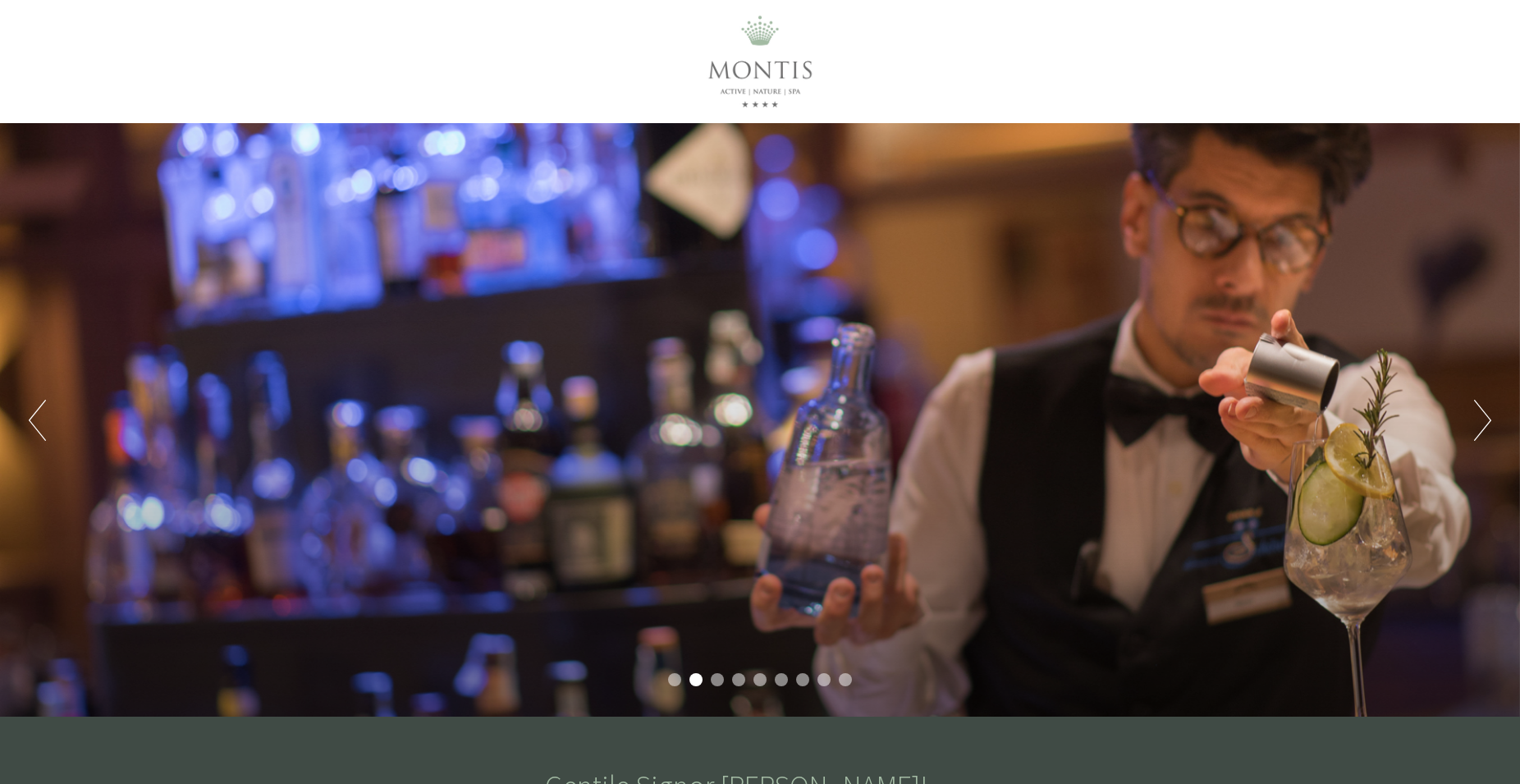
click at [1482, 419] on button "Next" at bounding box center [1483, 419] width 17 height 41
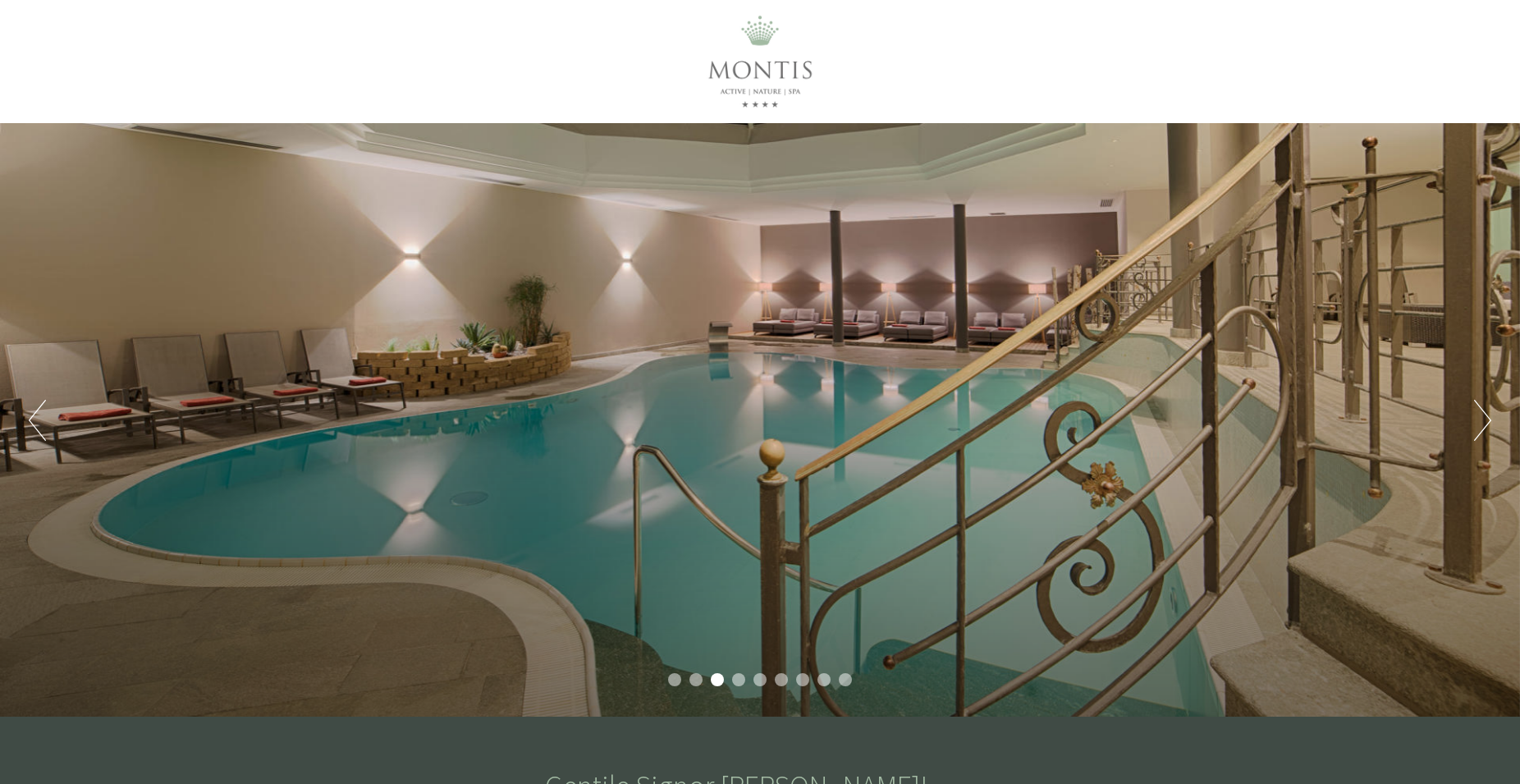
click at [1482, 419] on button "Next" at bounding box center [1483, 419] width 17 height 41
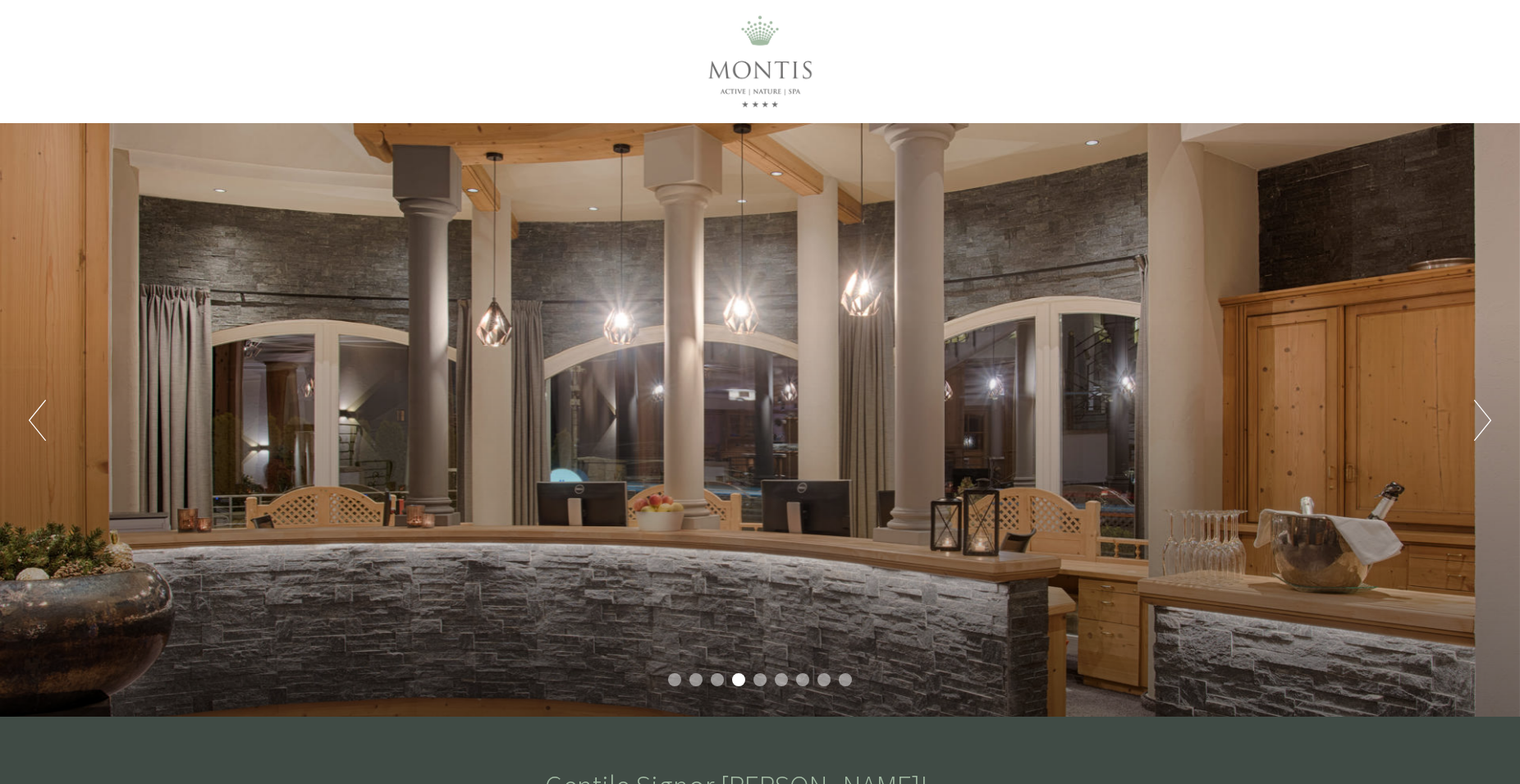
click at [1482, 419] on button "Next" at bounding box center [1483, 419] width 17 height 41
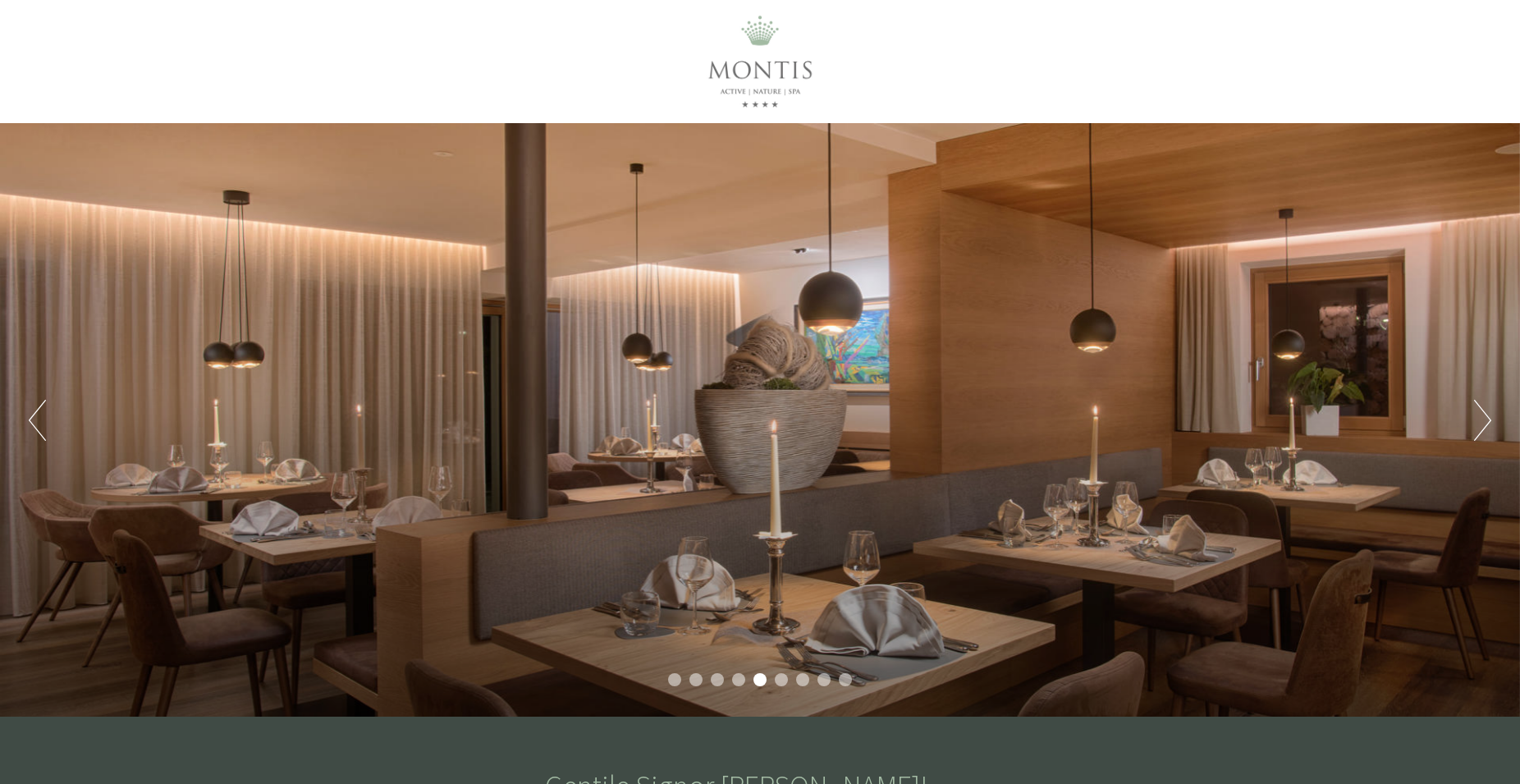
click at [1482, 419] on button "Next" at bounding box center [1483, 419] width 17 height 41
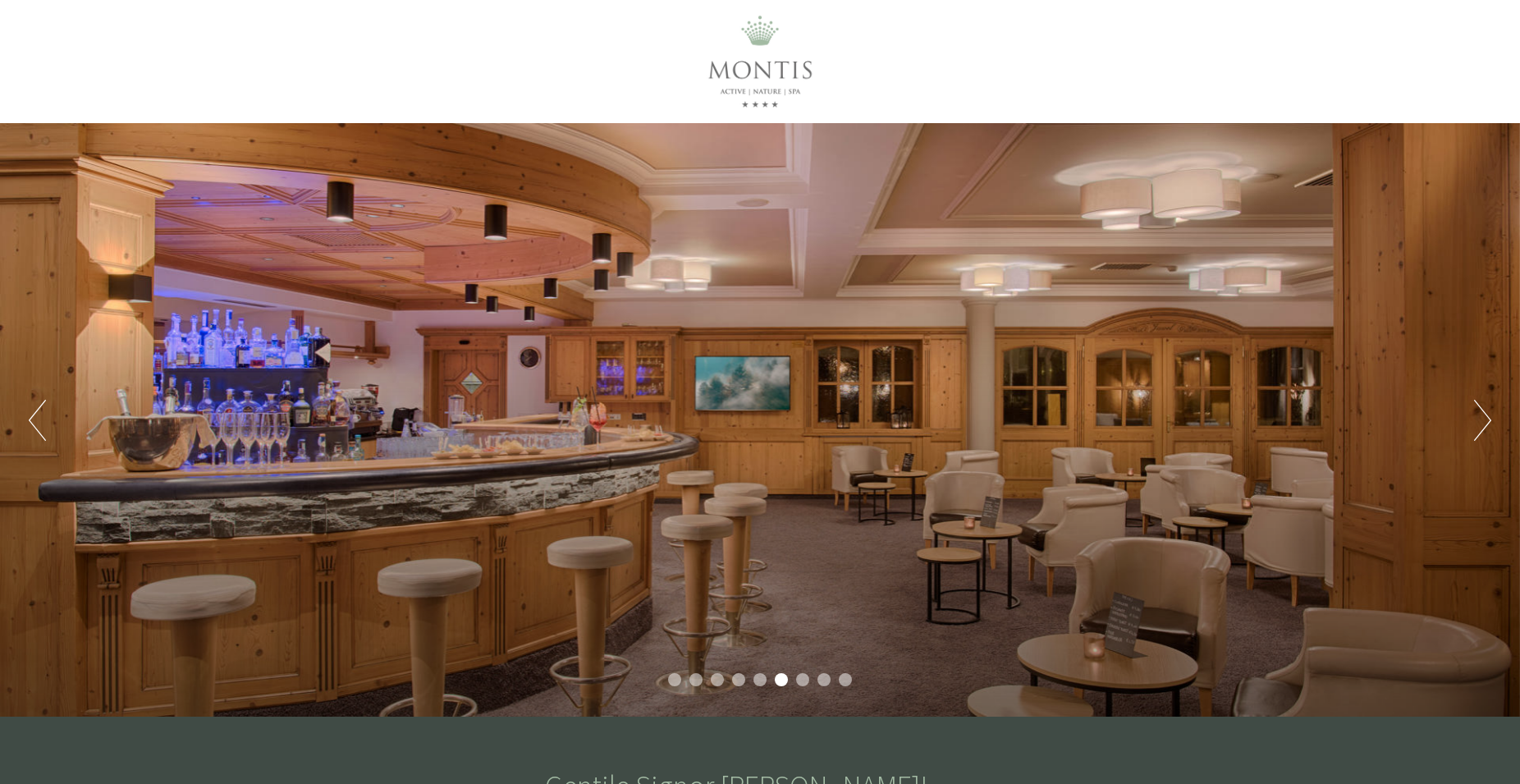
click at [1482, 419] on button "Next" at bounding box center [1483, 419] width 17 height 41
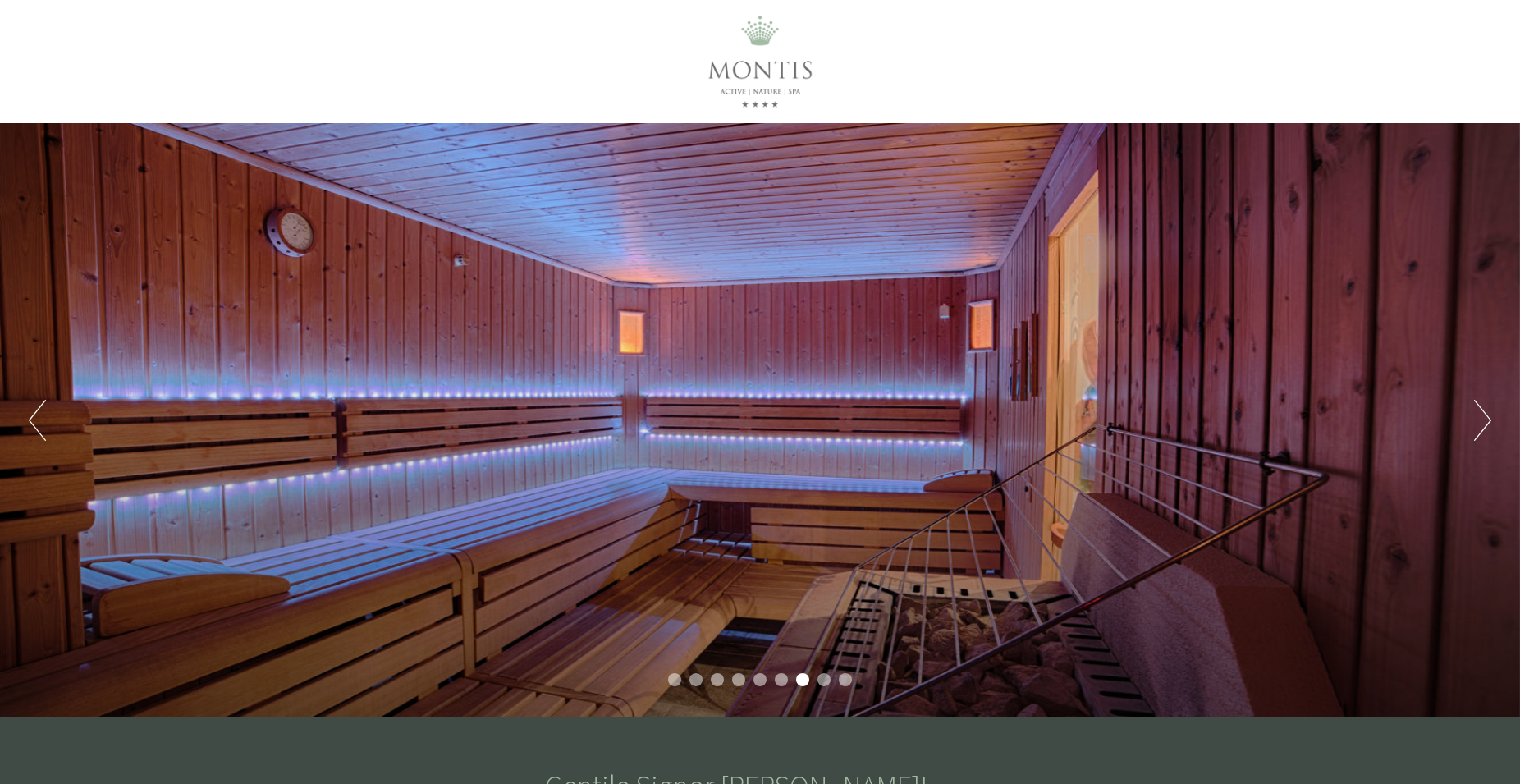
click at [1482, 419] on button "Next" at bounding box center [1483, 419] width 17 height 41
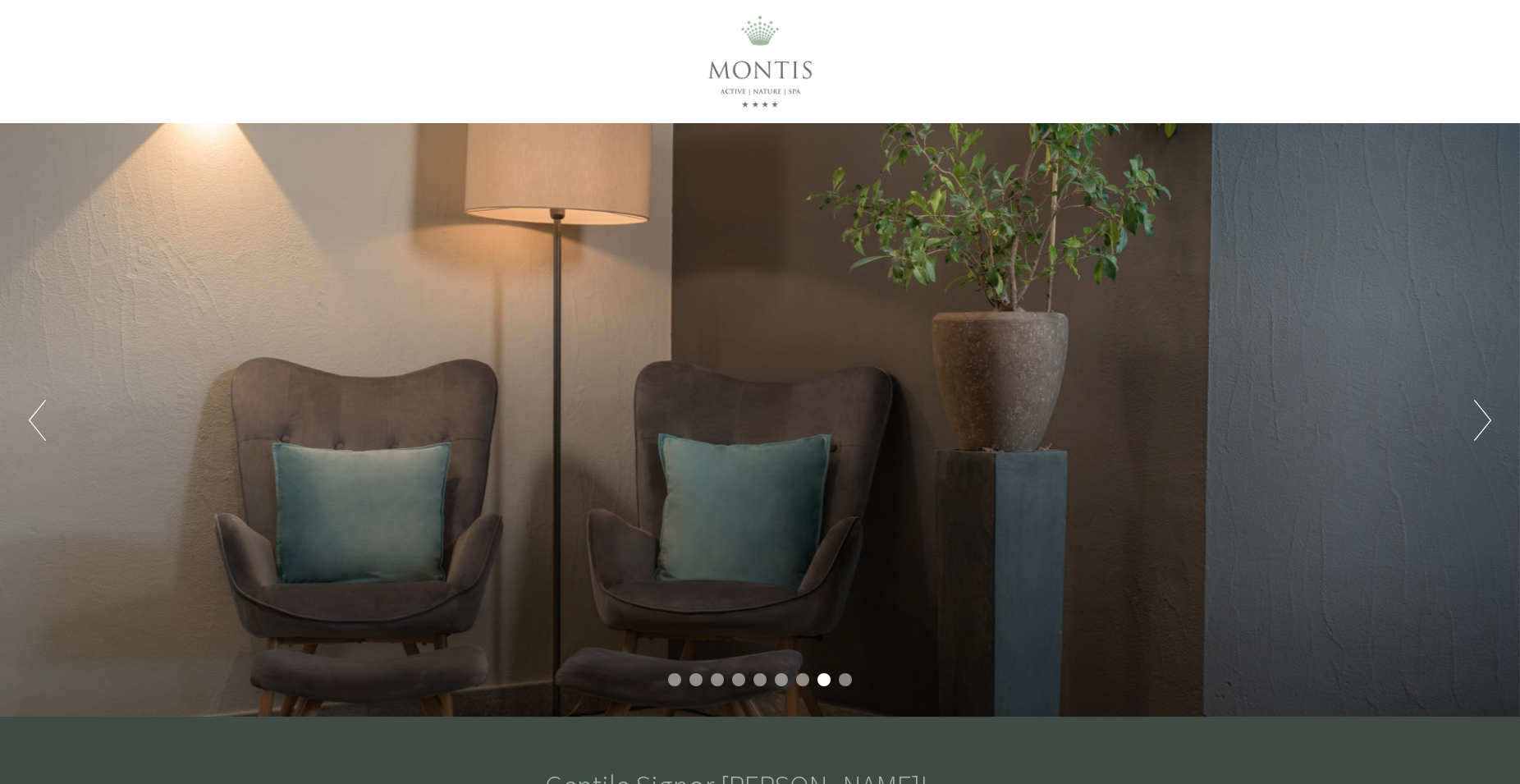
click at [1482, 419] on button "Next" at bounding box center [1483, 419] width 17 height 41
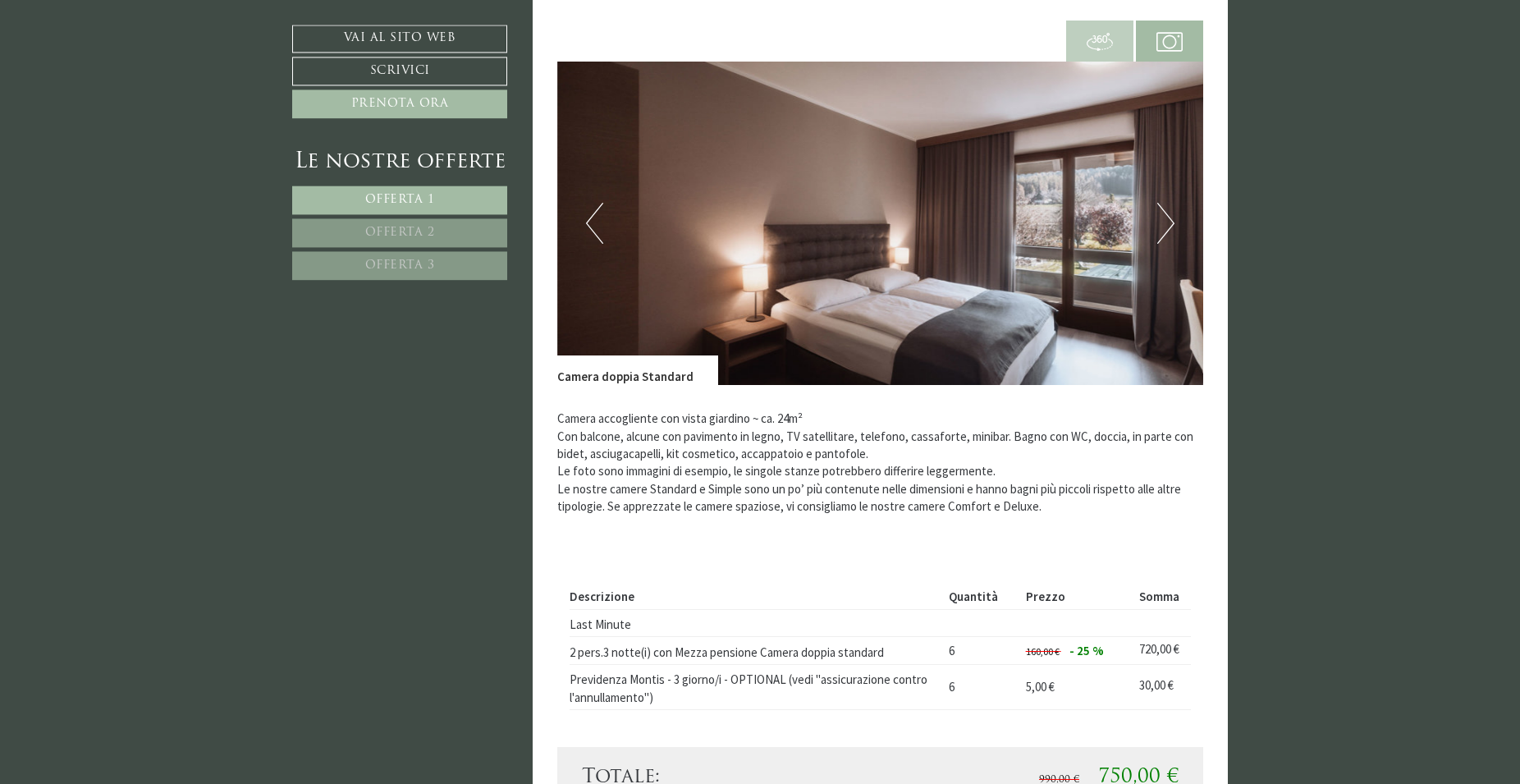
scroll to position [1286, 0]
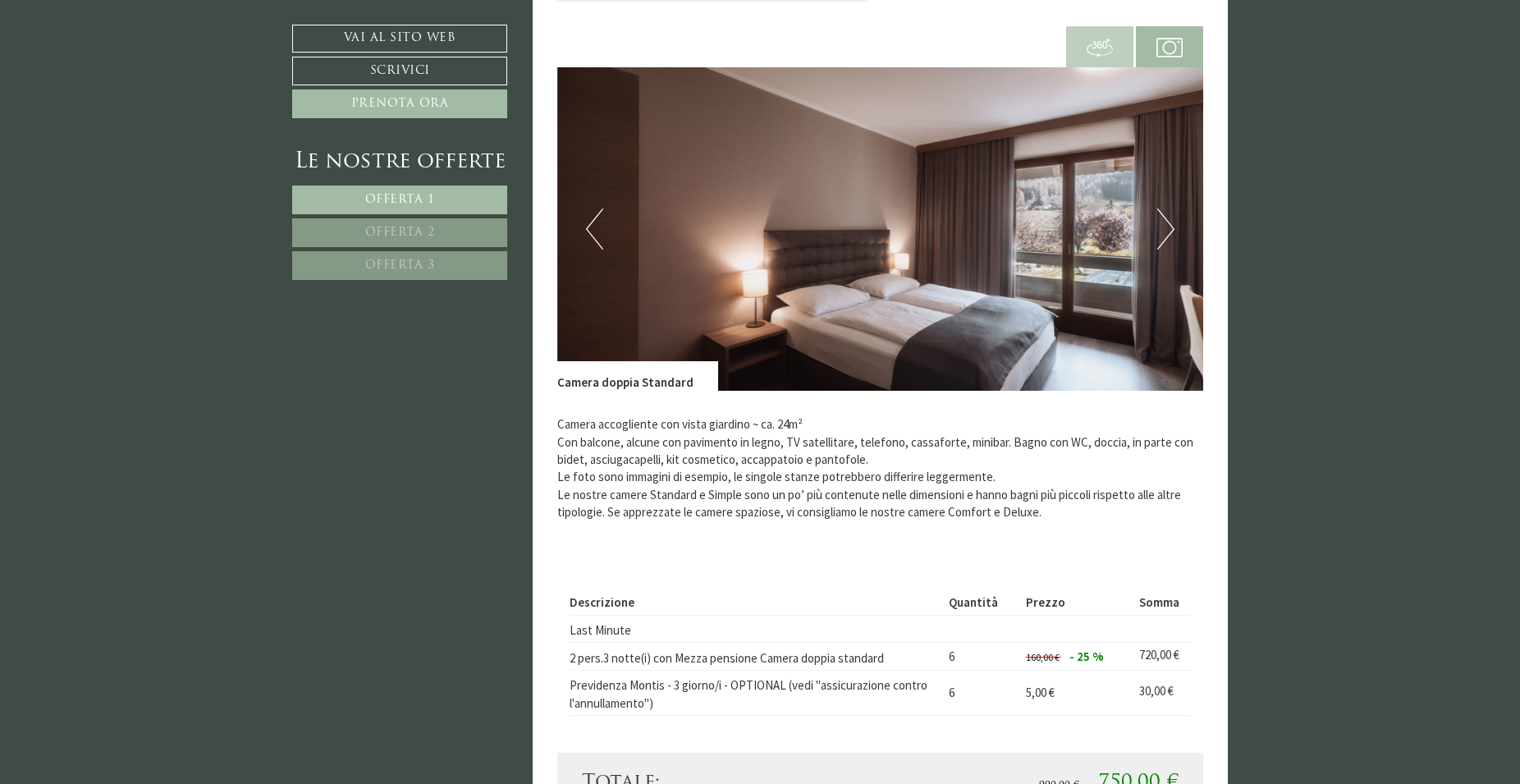
click at [362, 234] on link "Offerta 2" at bounding box center [399, 232] width 215 height 28
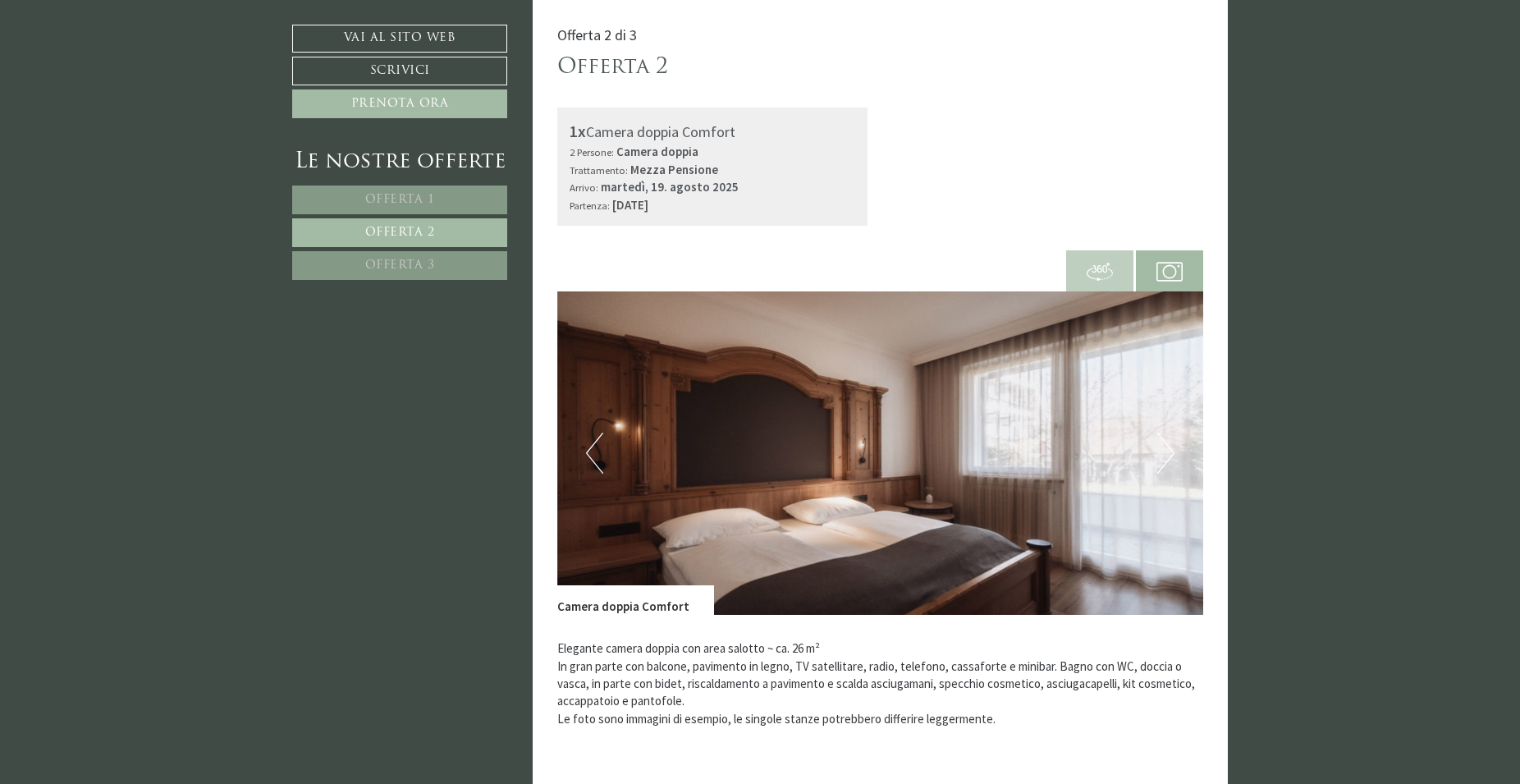
click at [484, 201] on link "Offerta 1" at bounding box center [399, 199] width 215 height 28
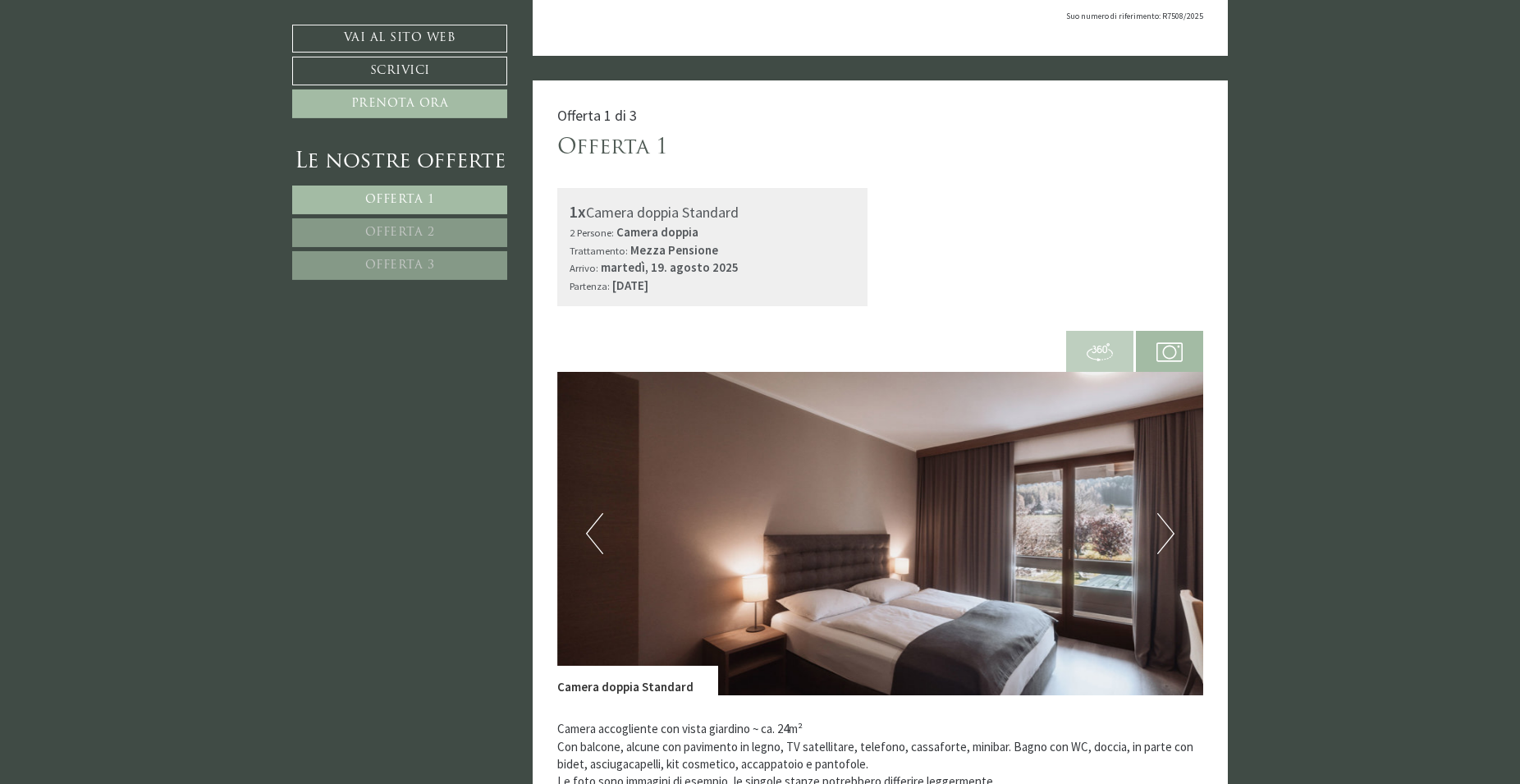
scroll to position [979, 0]
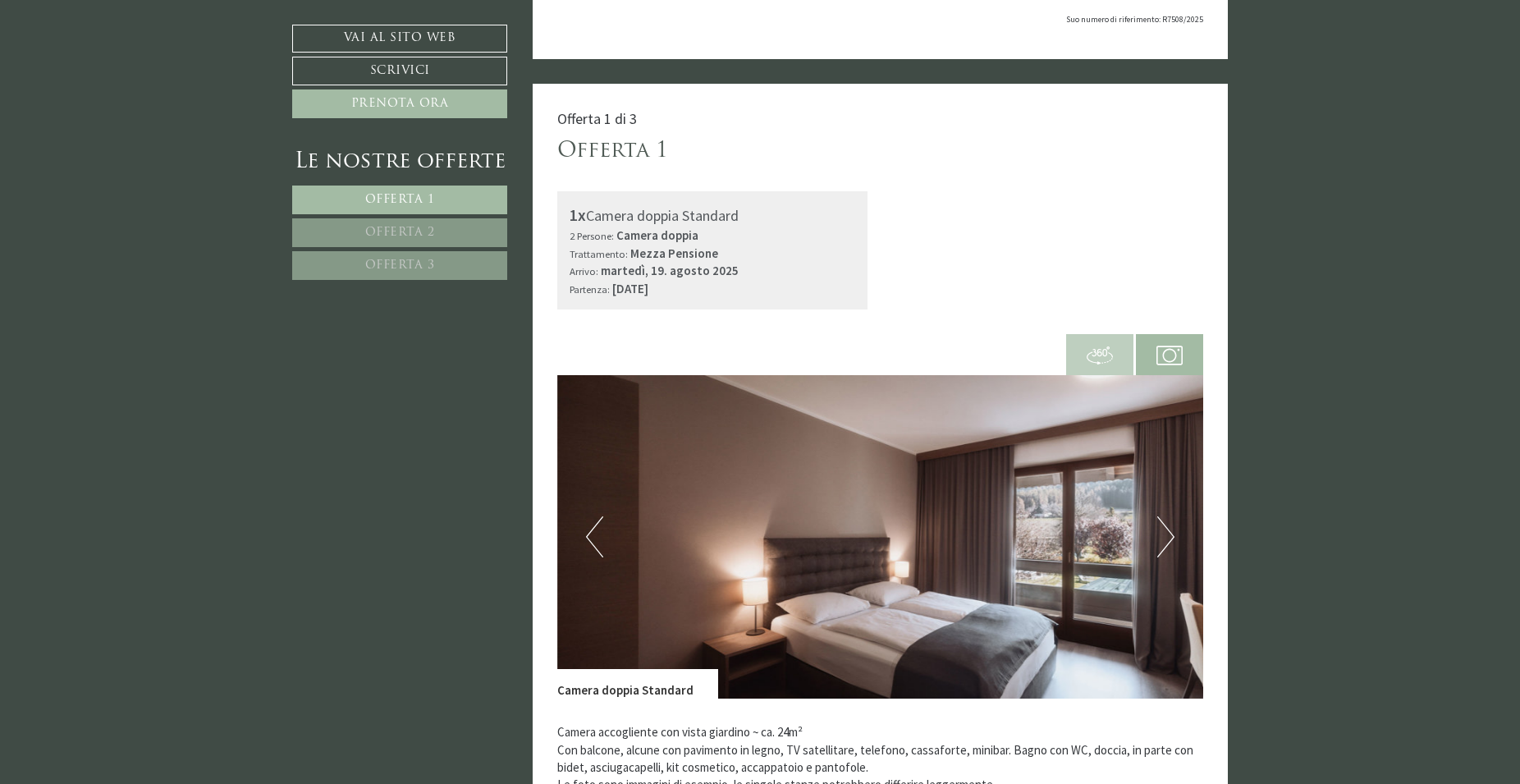
click at [1104, 356] on img at bounding box center [1100, 355] width 27 height 26
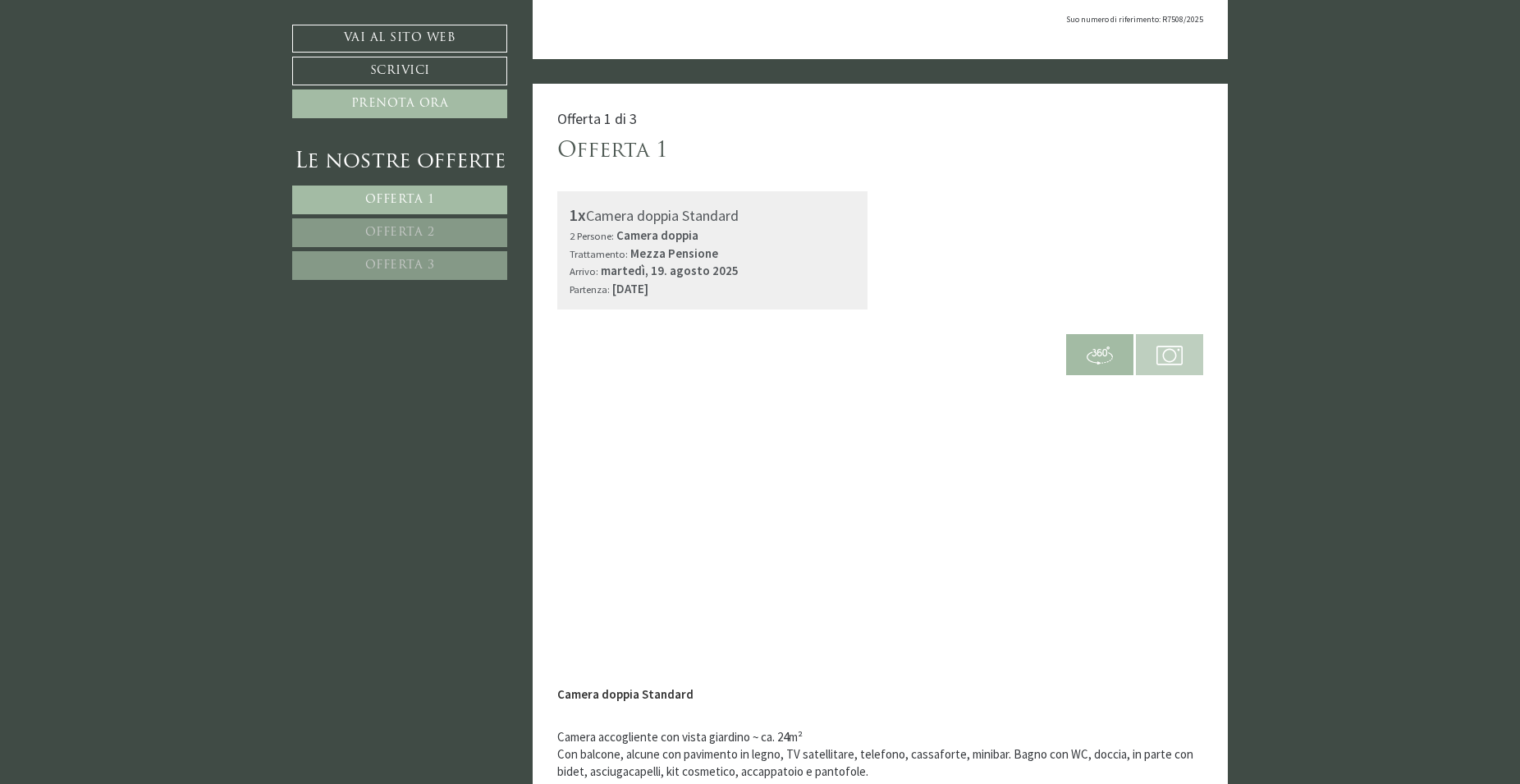
click at [1161, 366] on img at bounding box center [1169, 355] width 27 height 26
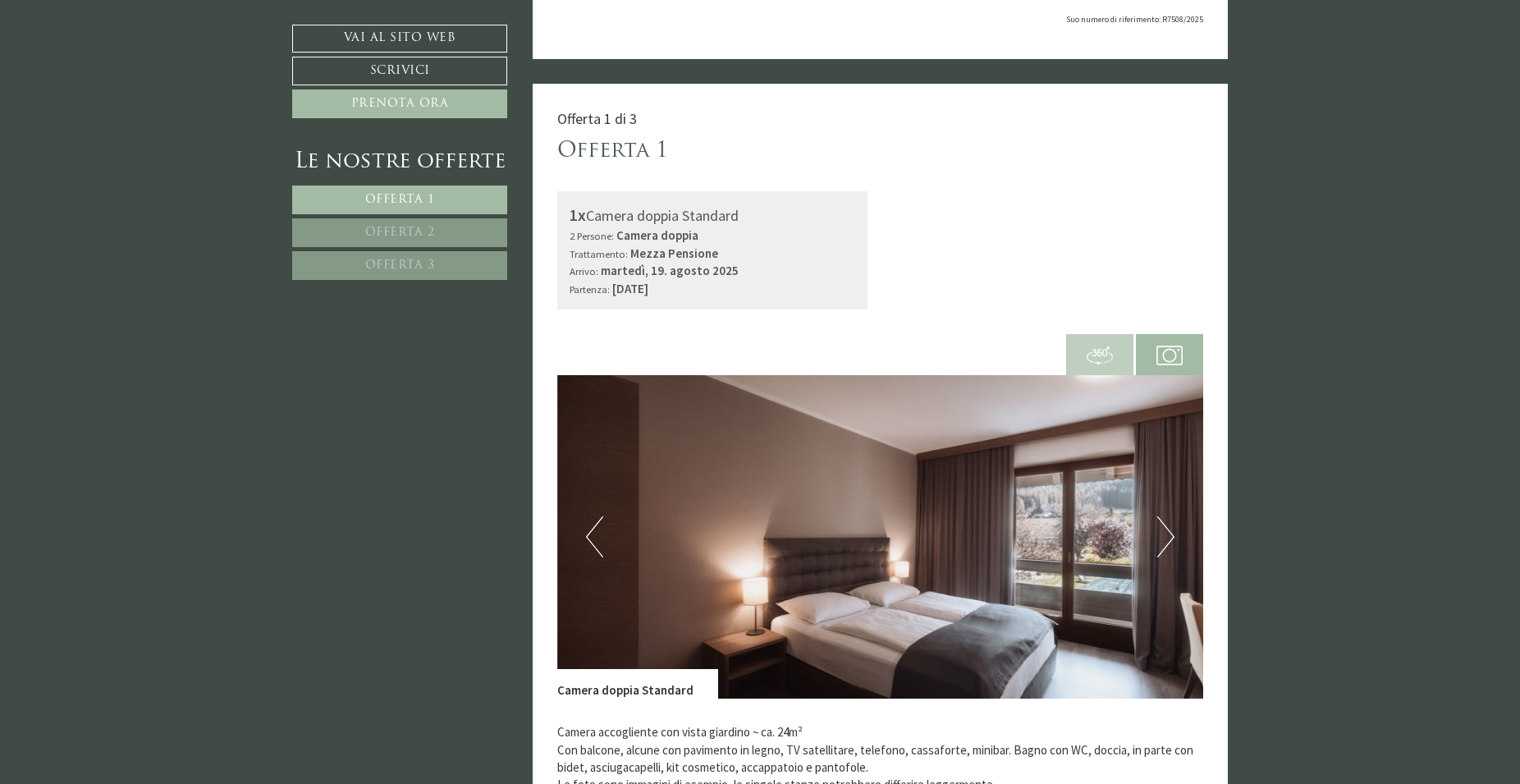
click at [1148, 548] on img at bounding box center [881, 536] width 647 height 323
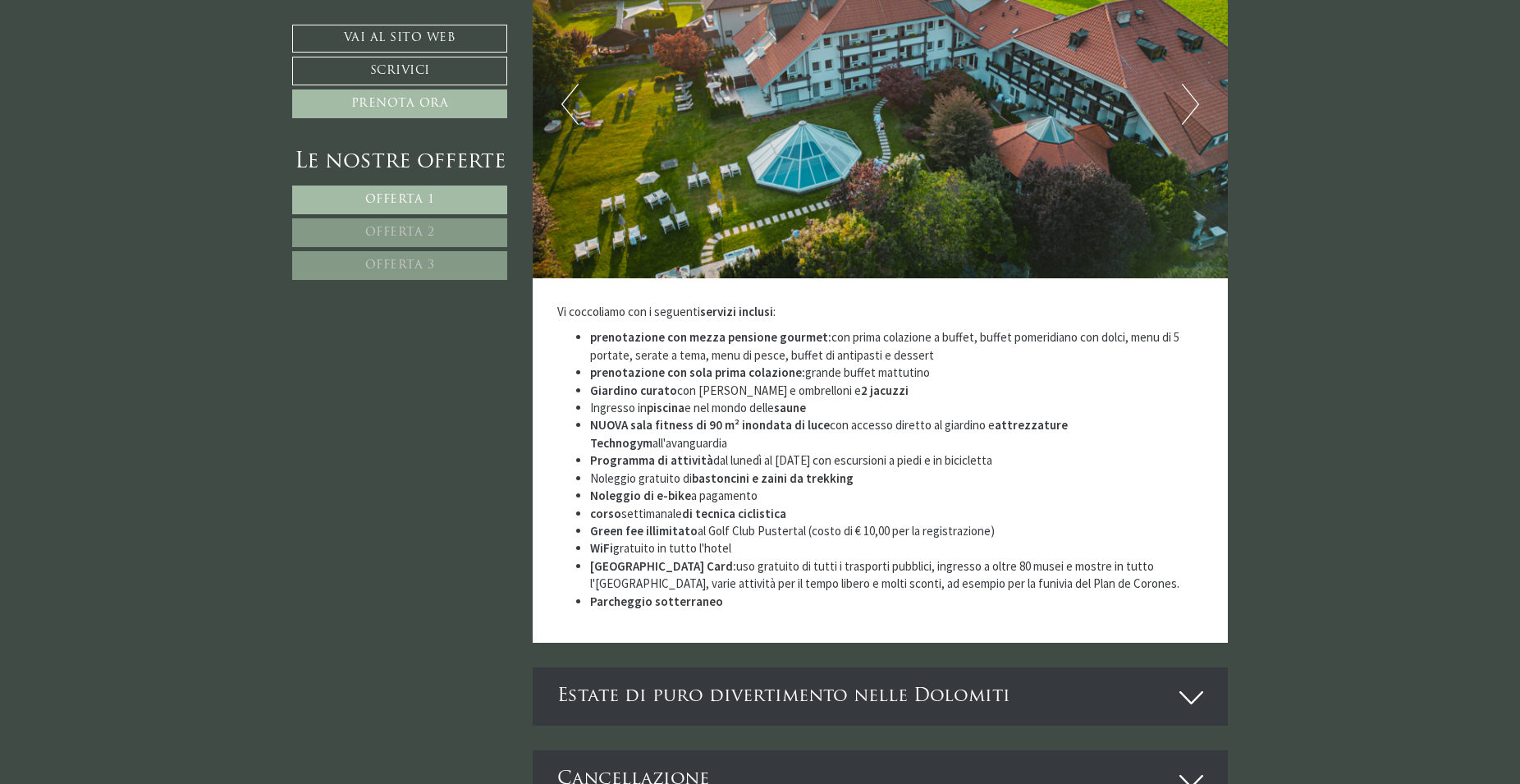
scroll to position [2918, 0]
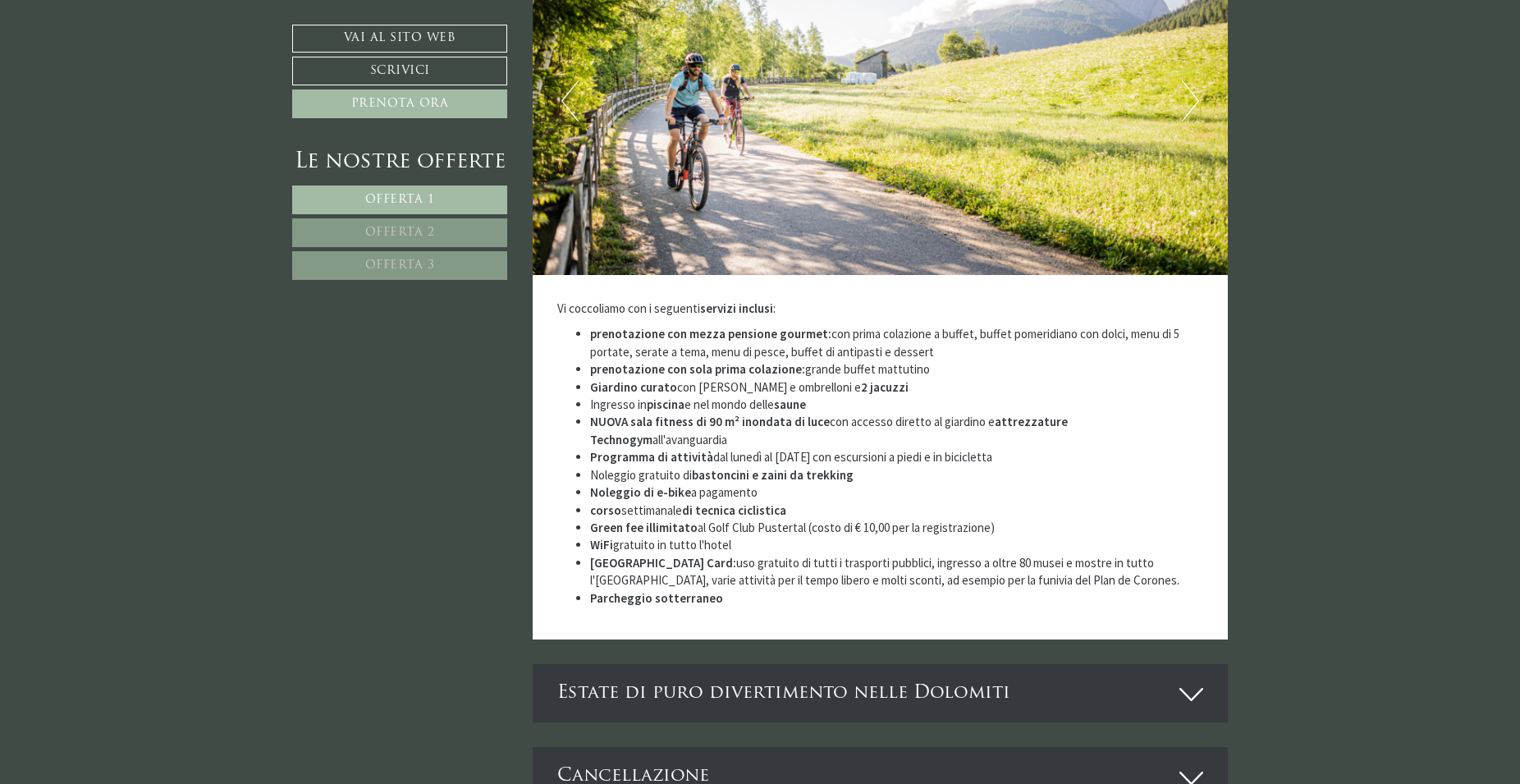
click at [1305, 726] on div "Gentile Signor [PERSON_NAME]! Grazie per la Sua richiesta! [PERSON_NAME] lieti …" at bounding box center [760, 281] width 1520 height 4966
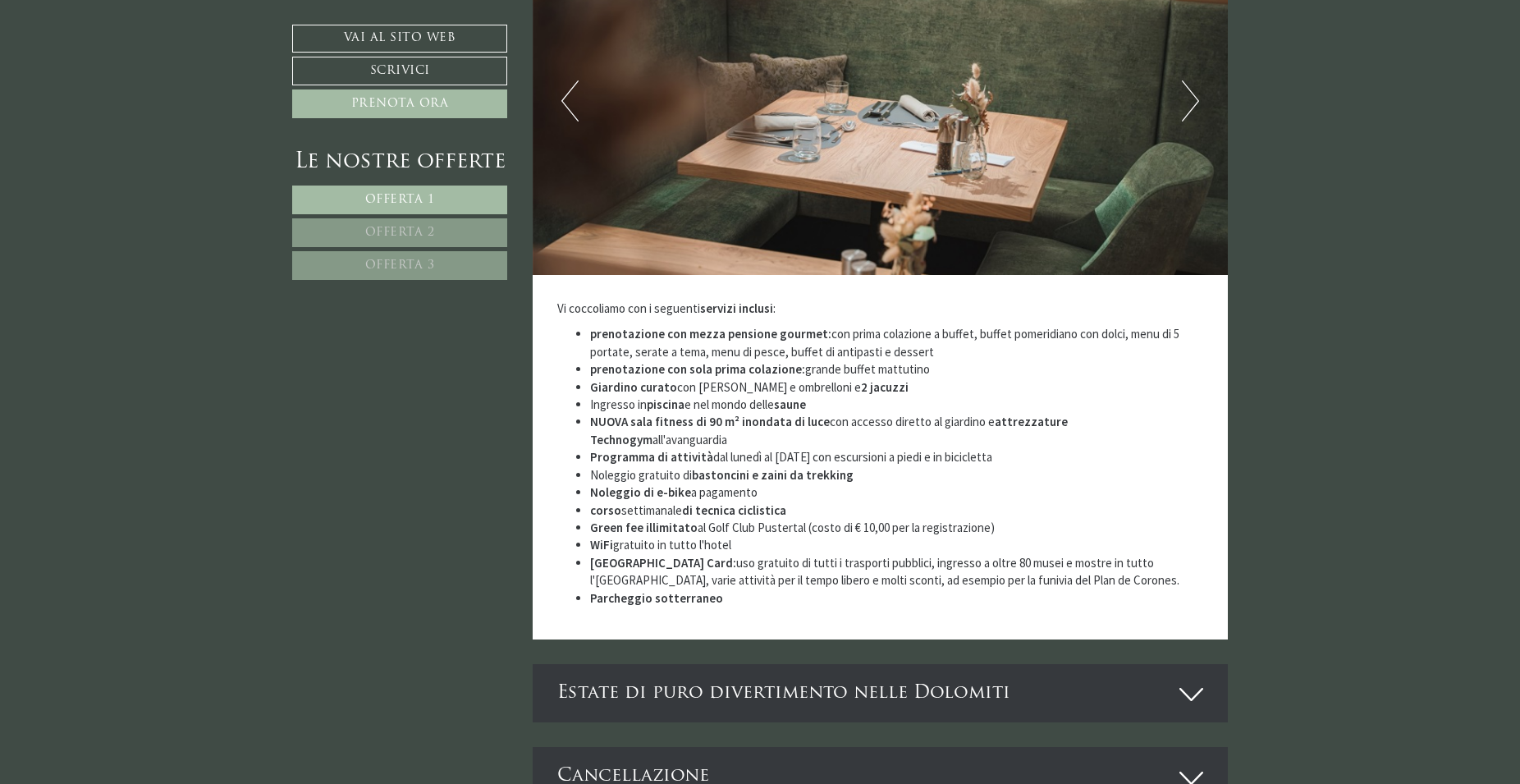
click at [1187, 681] on icon at bounding box center [1192, 694] width 24 height 28
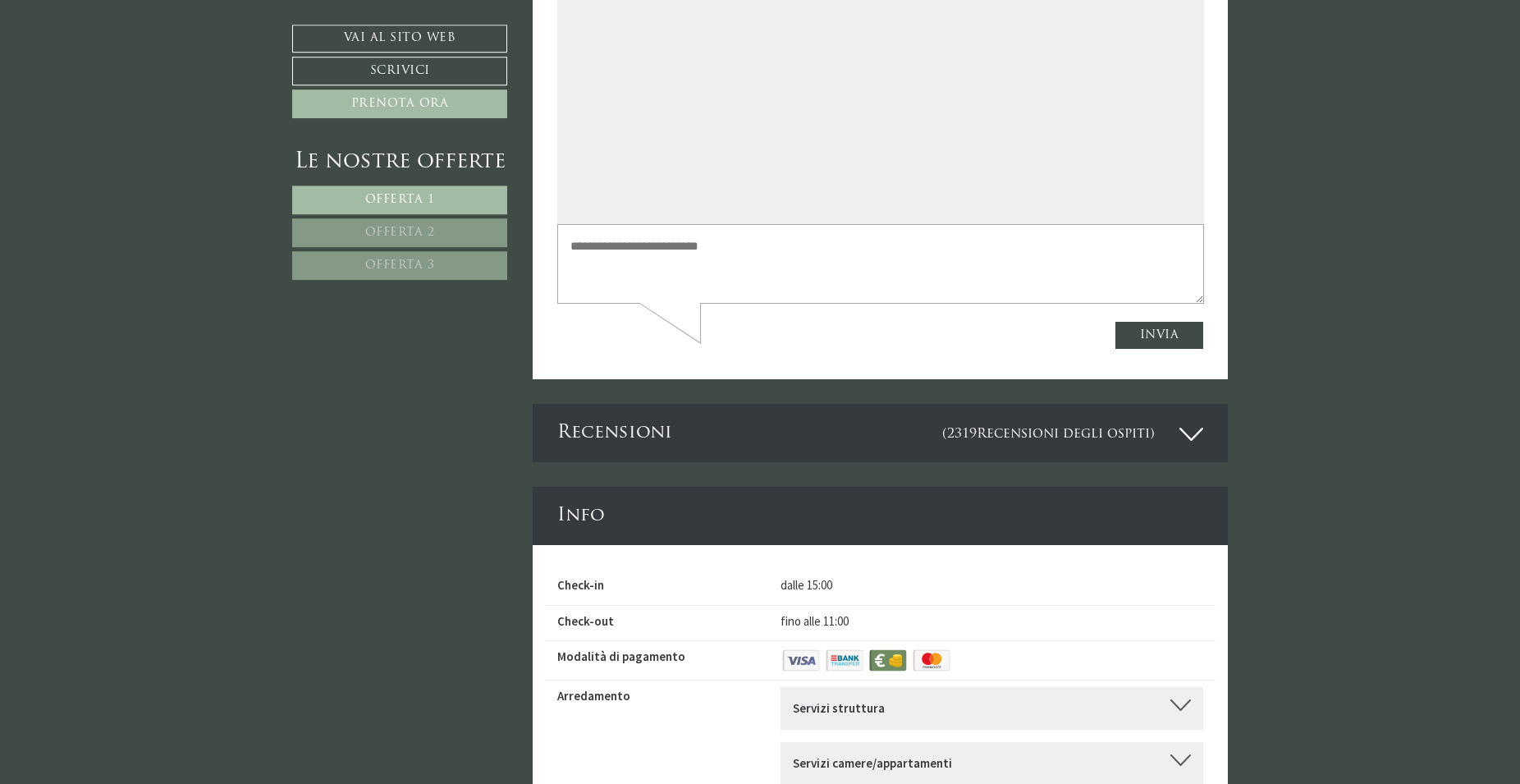
scroll to position [4954, 0]
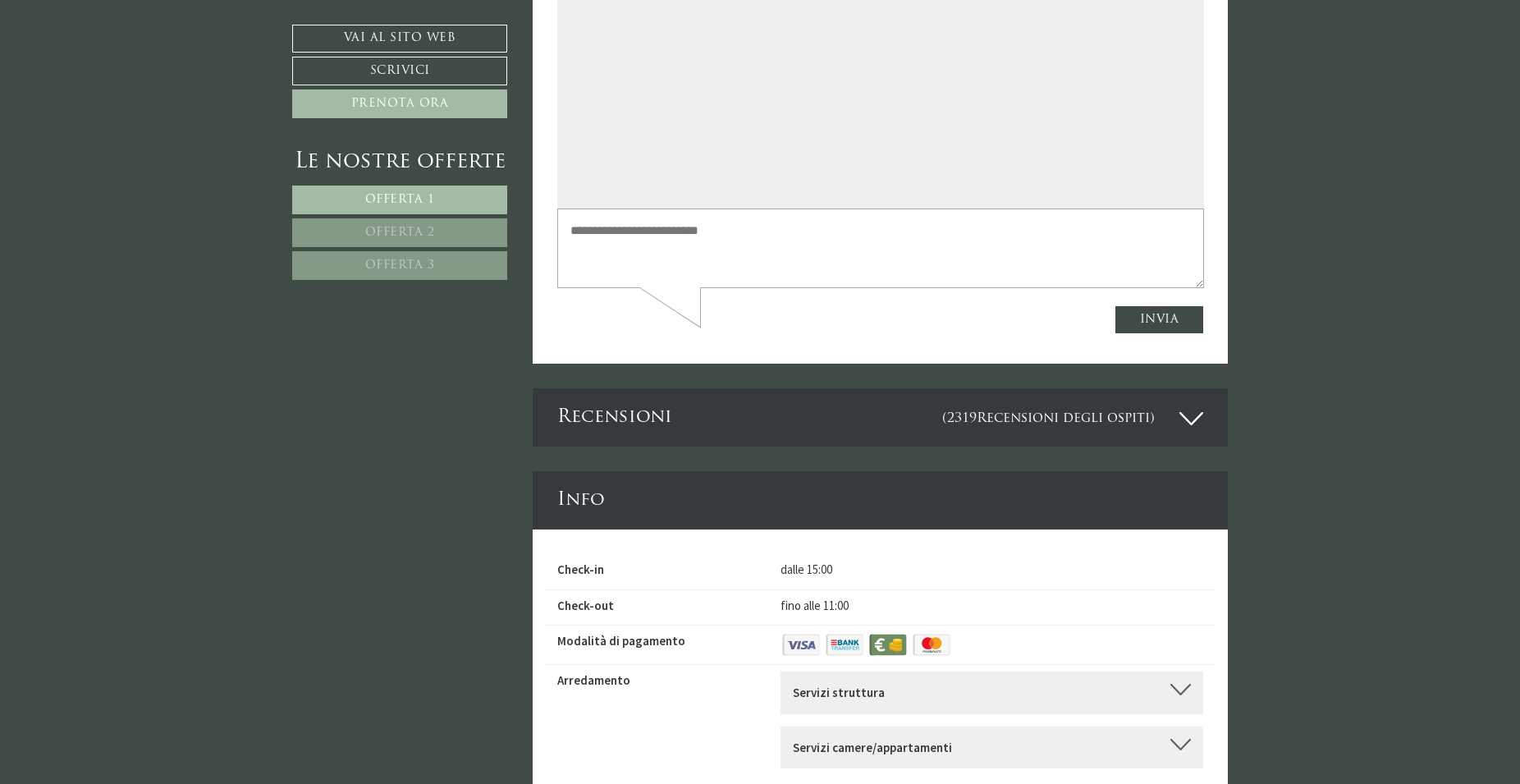
click at [1180, 683] on div at bounding box center [1181, 689] width 20 height 12
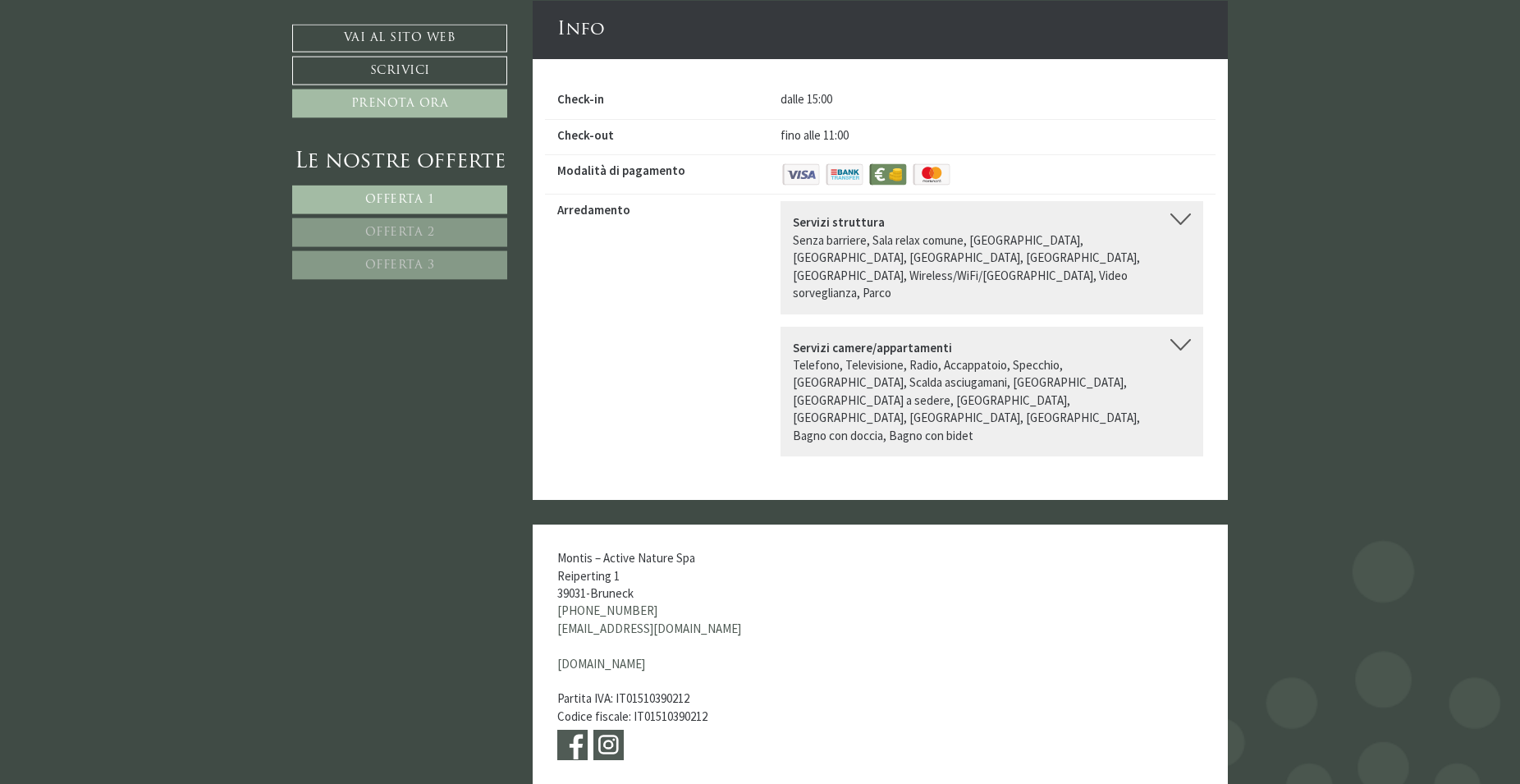
scroll to position [5442, 0]
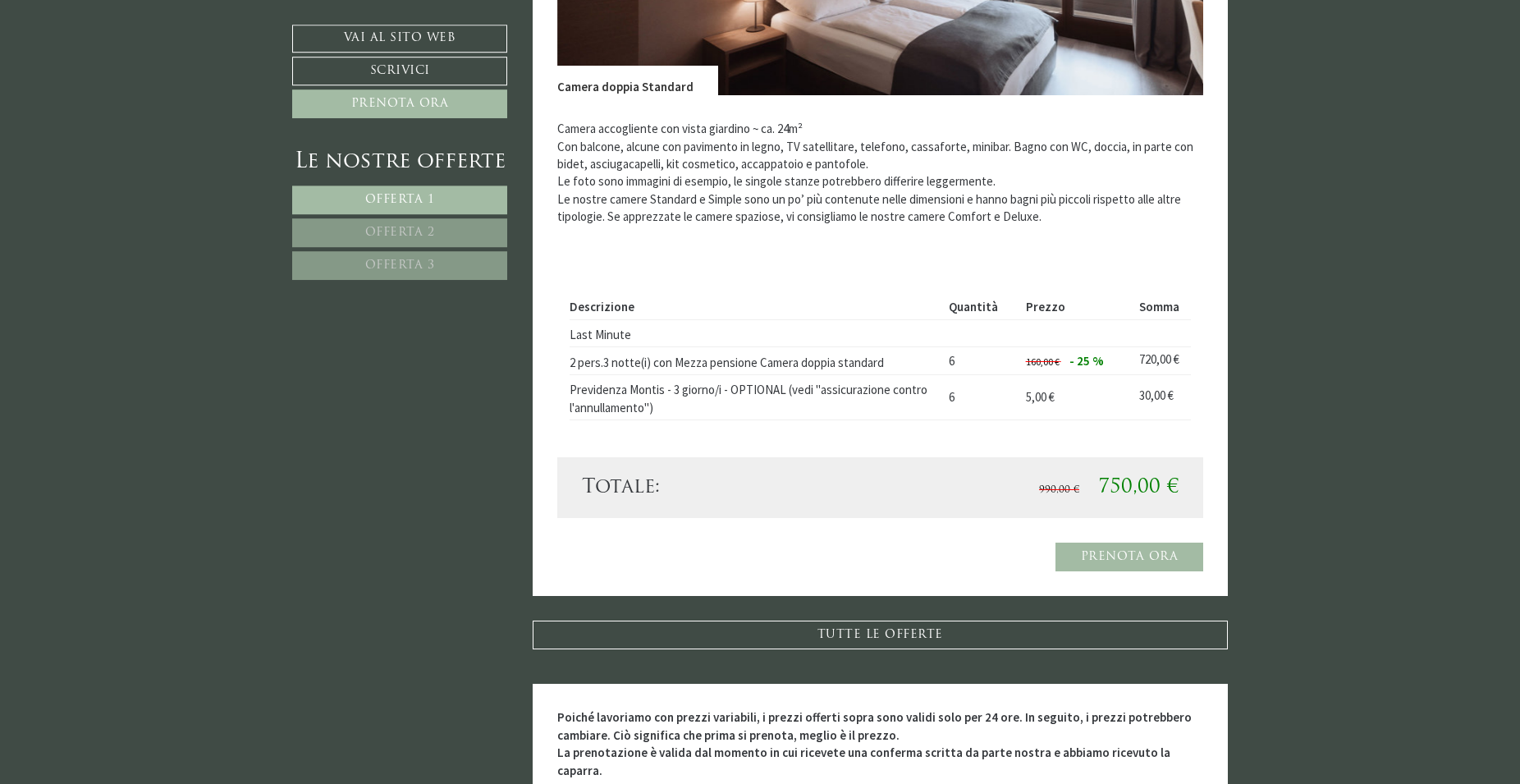
drag, startPoint x: 1525, startPoint y: 8, endPoint x: 1504, endPoint y: 31, distance: 31.1
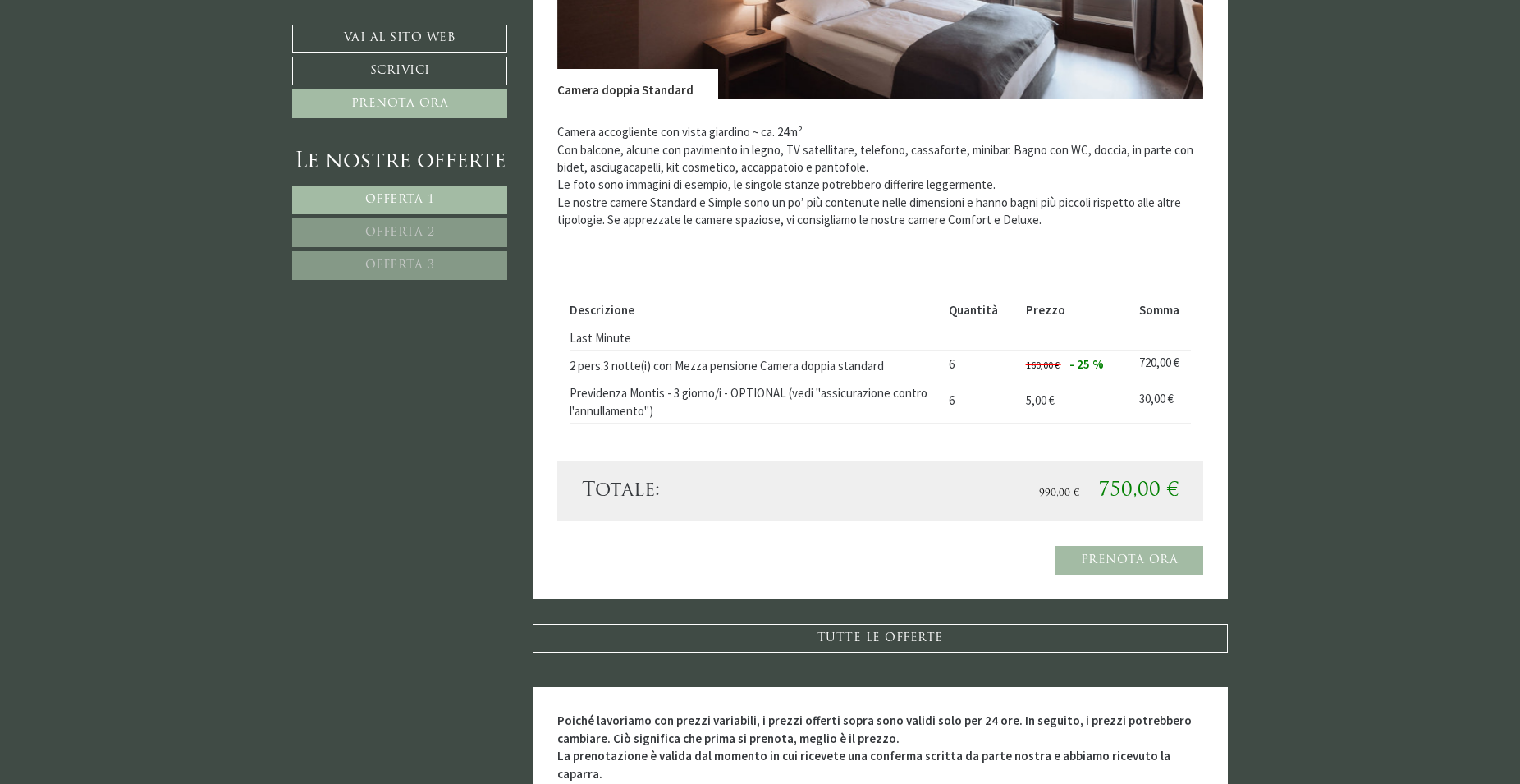
click at [388, 231] on span "Offerta 2" at bounding box center [400, 232] width 69 height 12
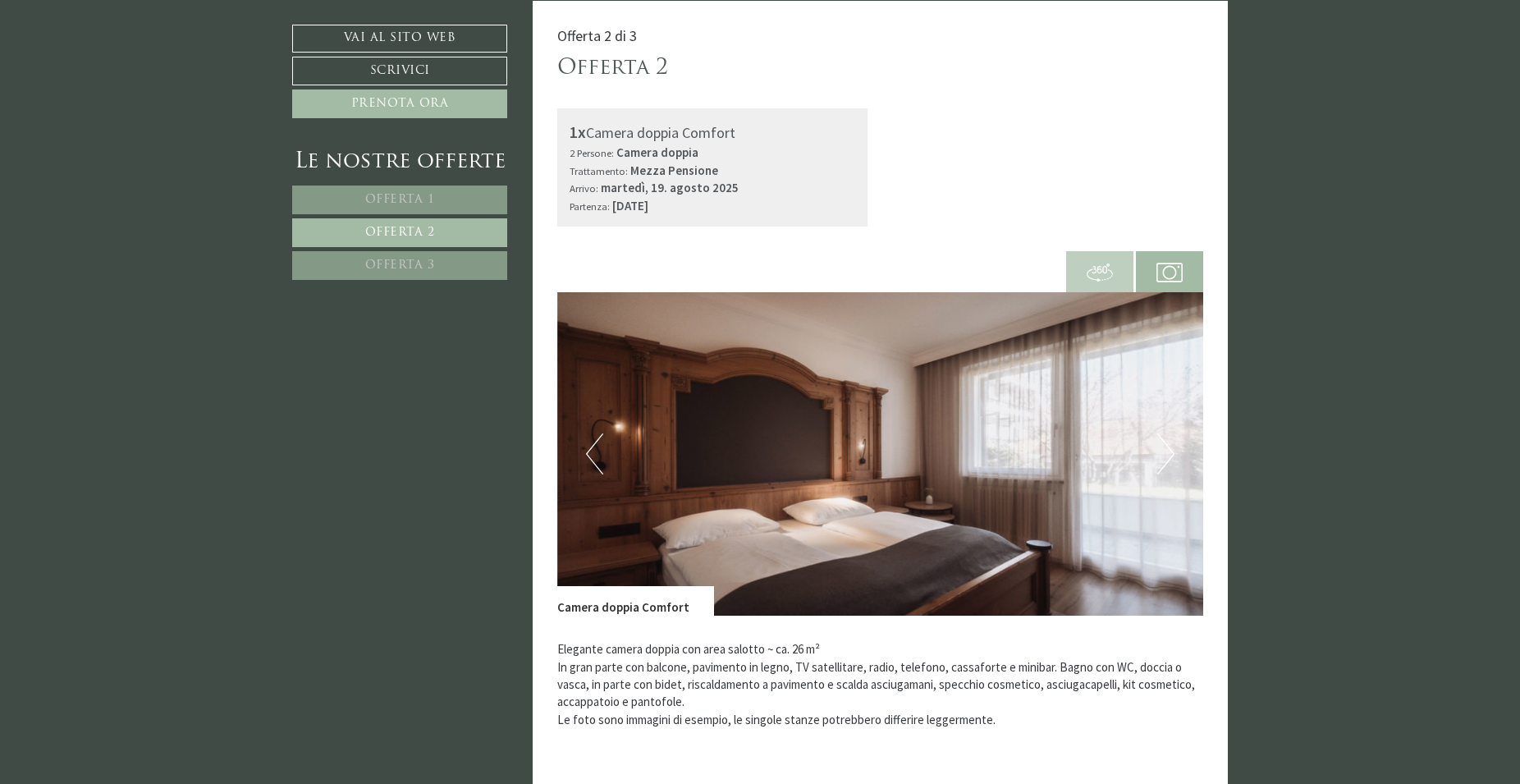
click at [392, 198] on span "Offerta 1" at bounding box center [400, 199] width 69 height 12
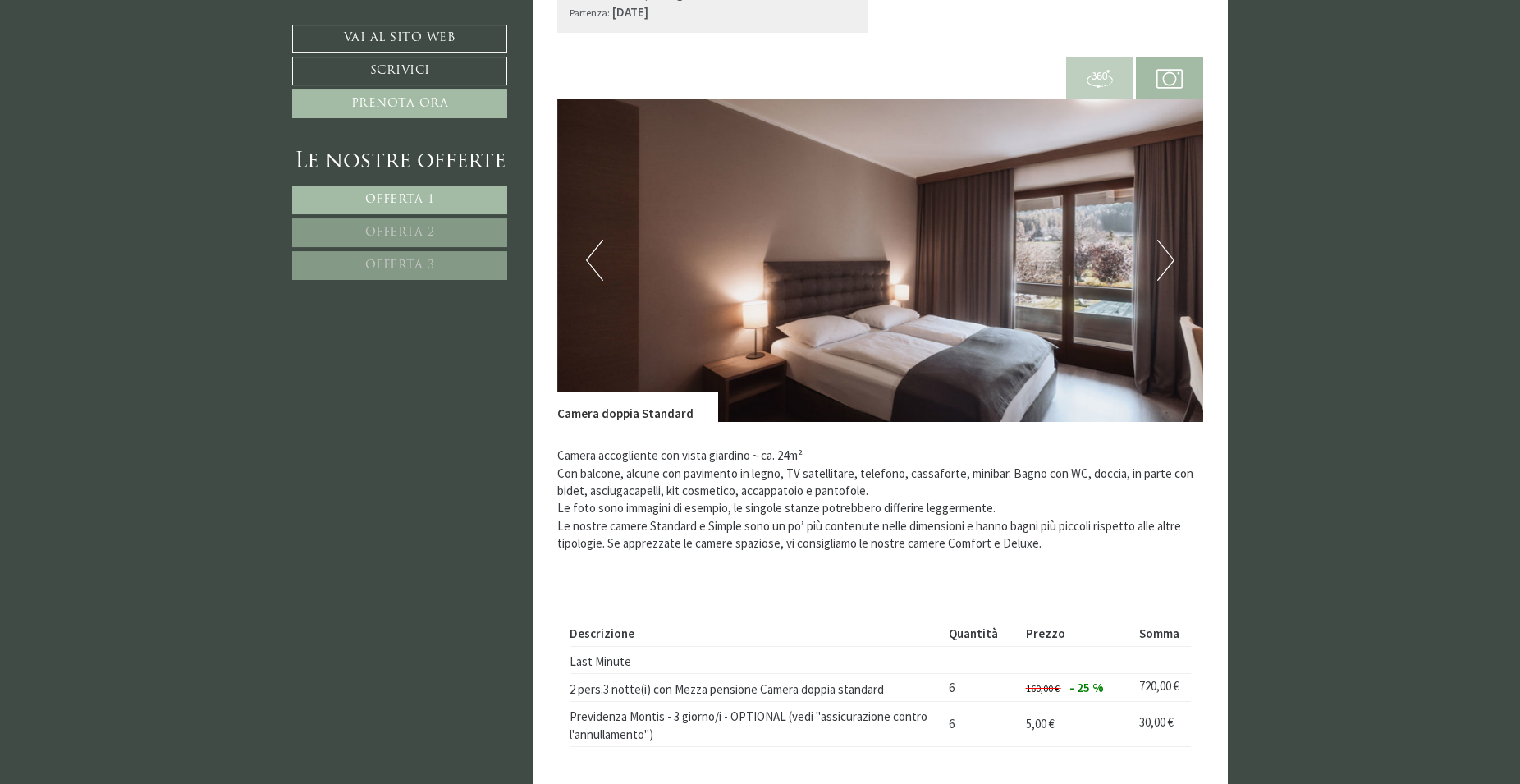
scroll to position [1256, 0]
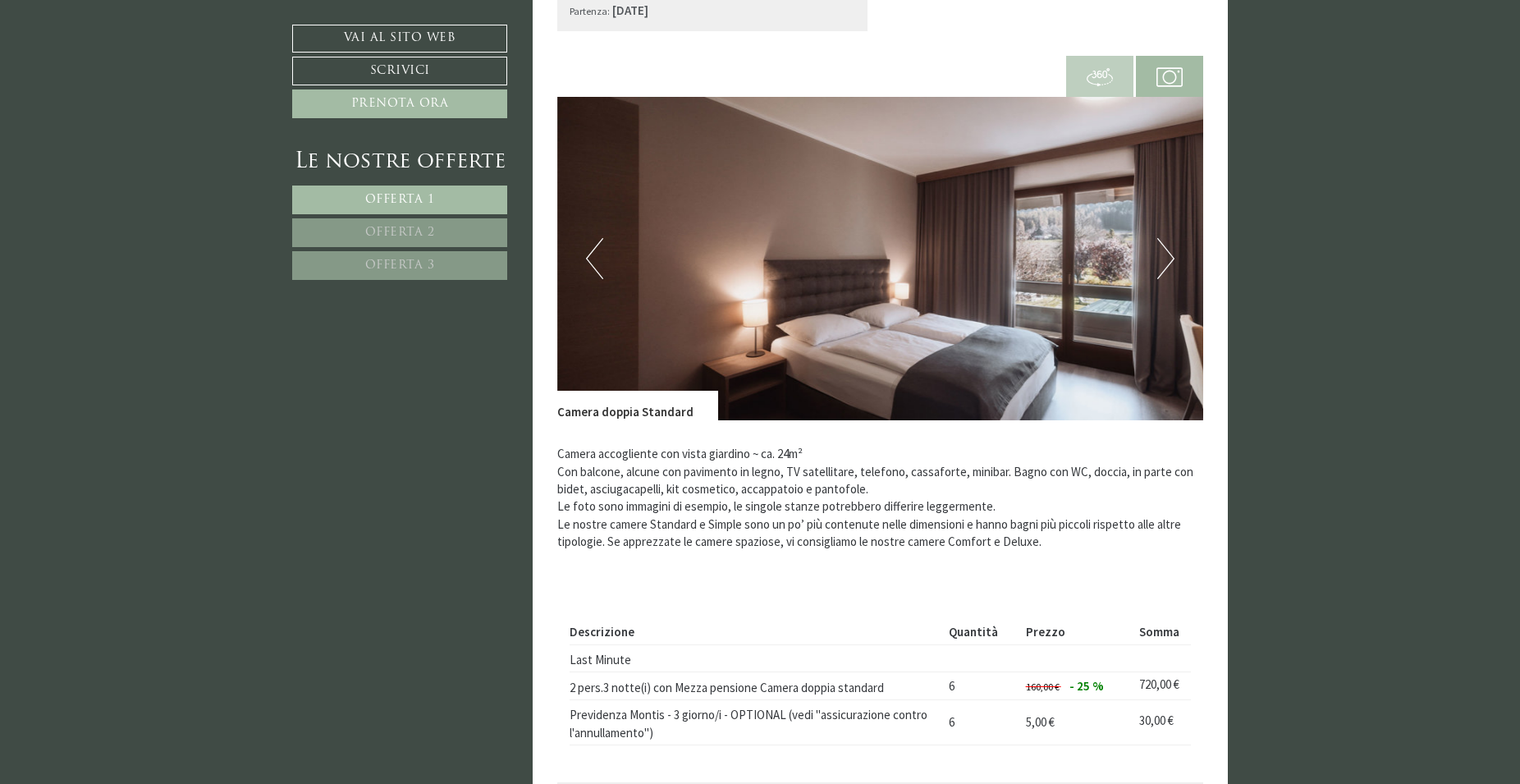
click at [398, 233] on span "Offerta 2" at bounding box center [400, 232] width 69 height 12
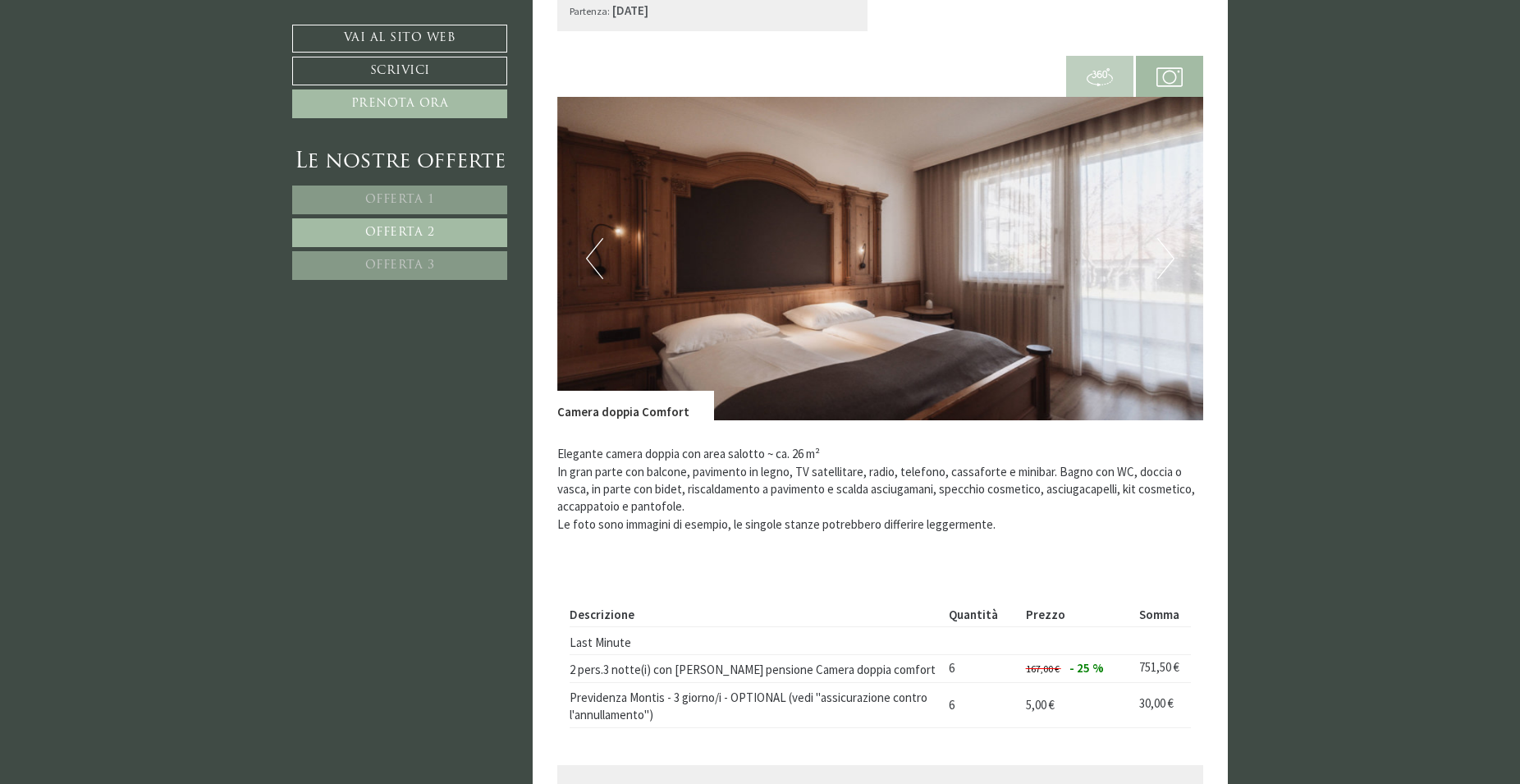
scroll to position [1061, 0]
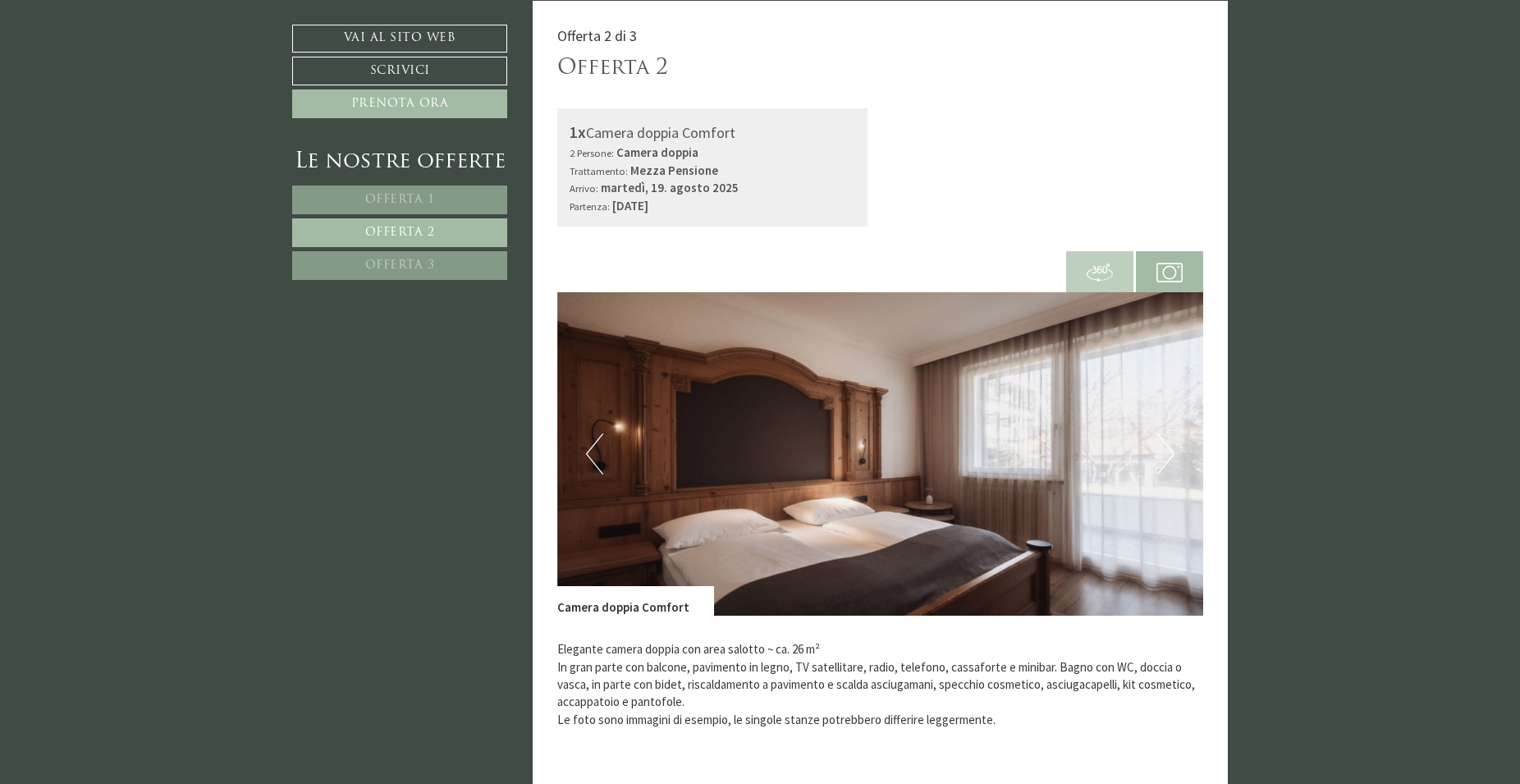
click at [387, 263] on span "Offerta 3" at bounding box center [400, 265] width 69 height 12
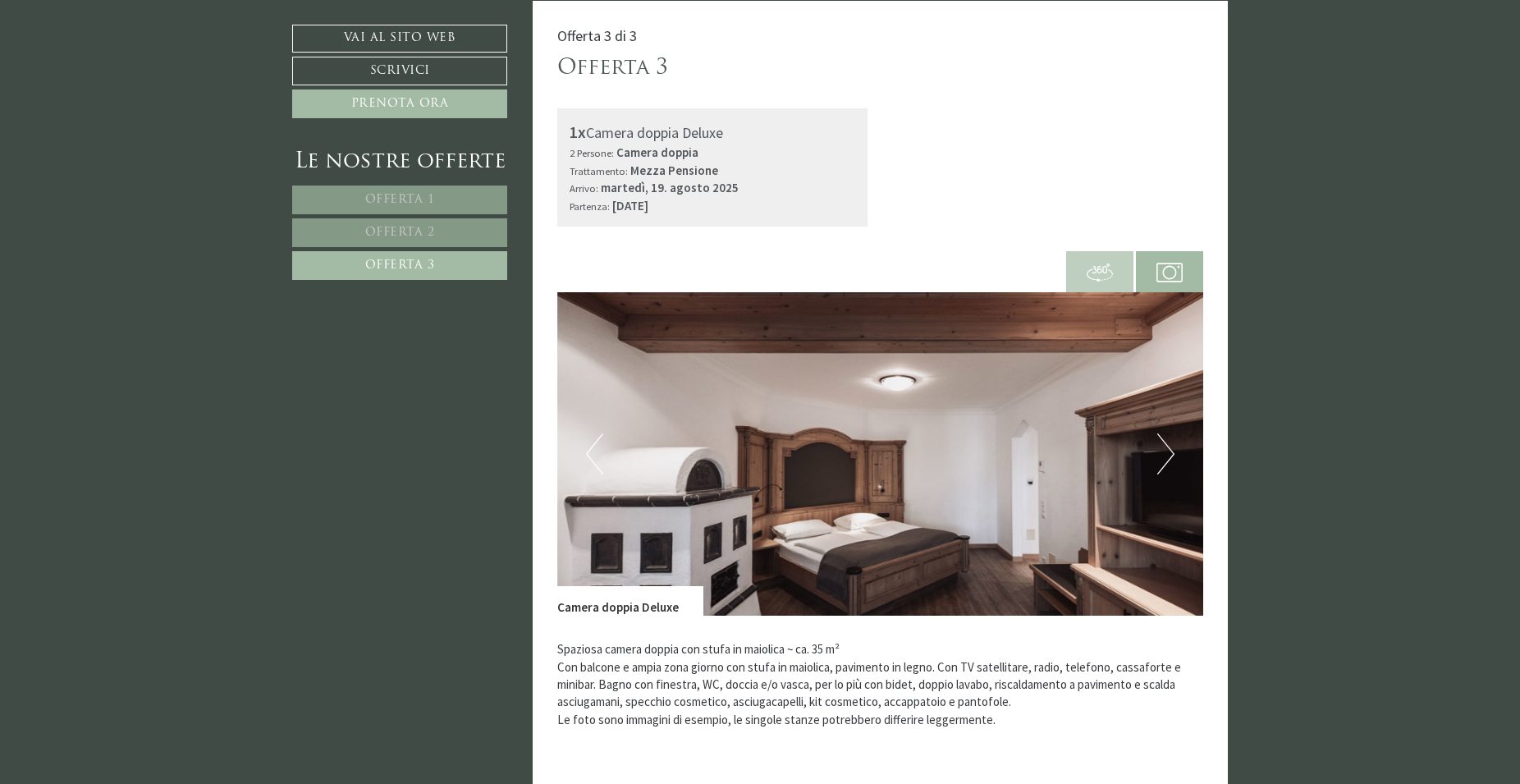
click at [393, 224] on link "Offerta 2" at bounding box center [399, 232] width 215 height 28
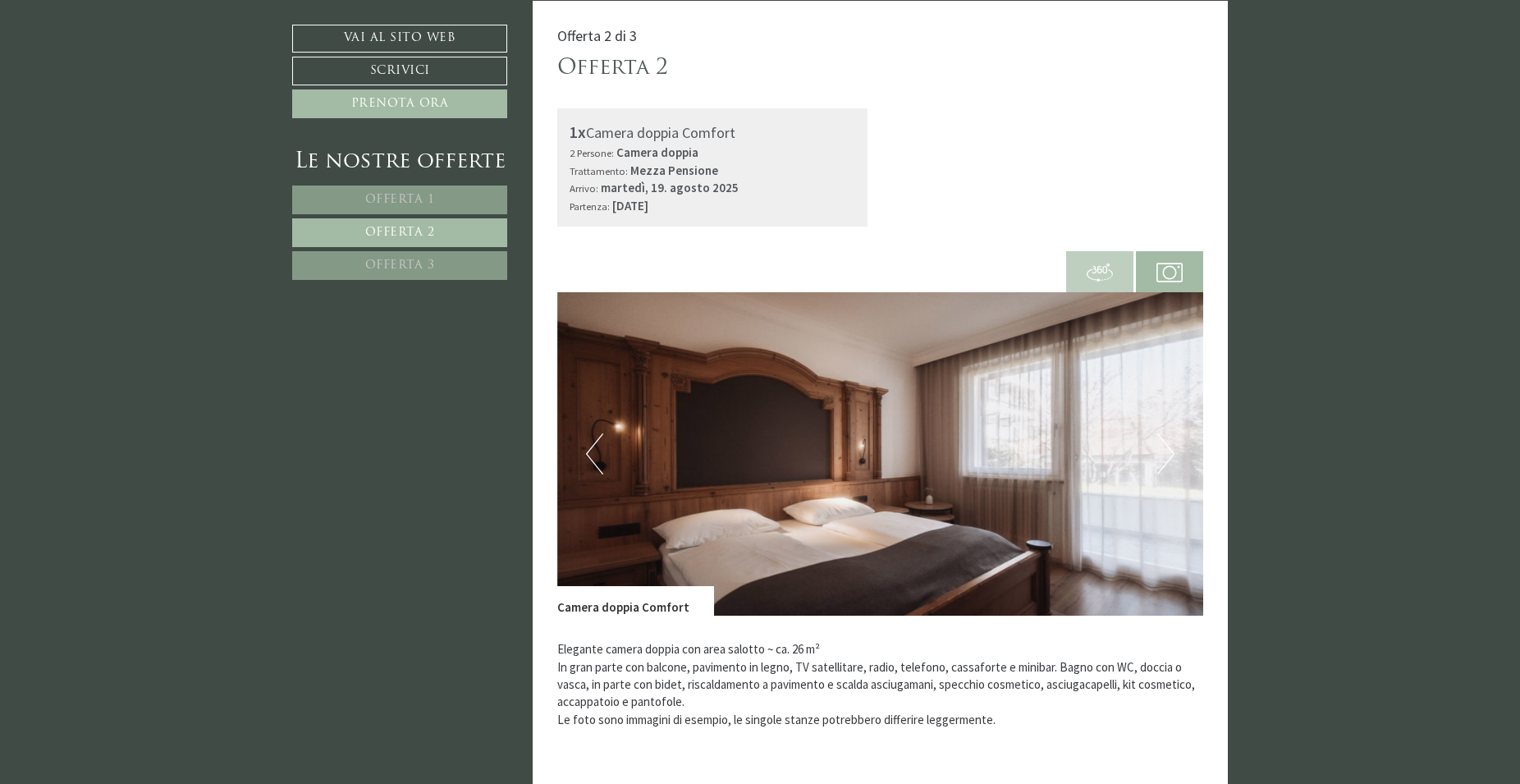
click at [393, 197] on span "Offerta 1" at bounding box center [400, 199] width 69 height 12
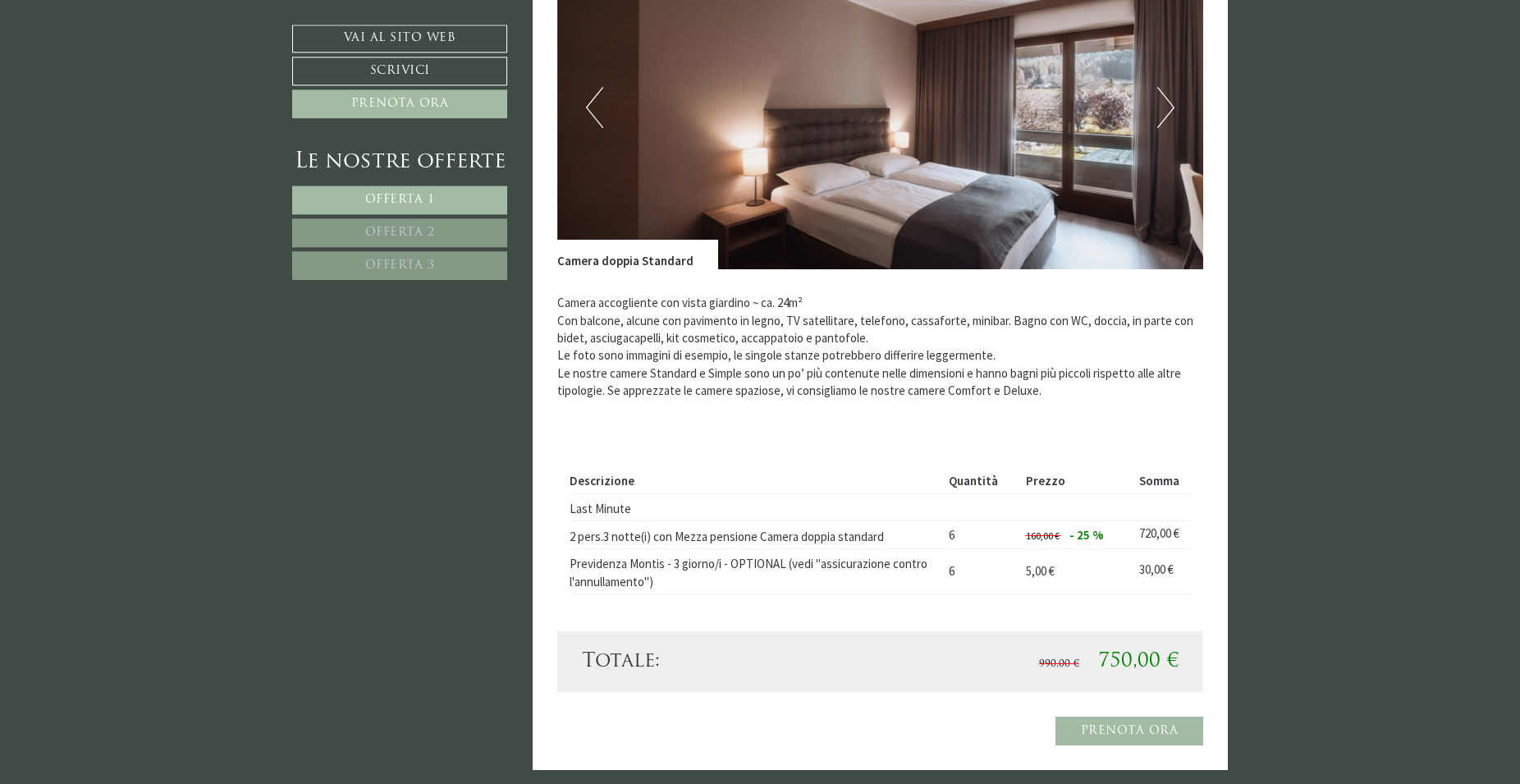
scroll to position [1410, 0]
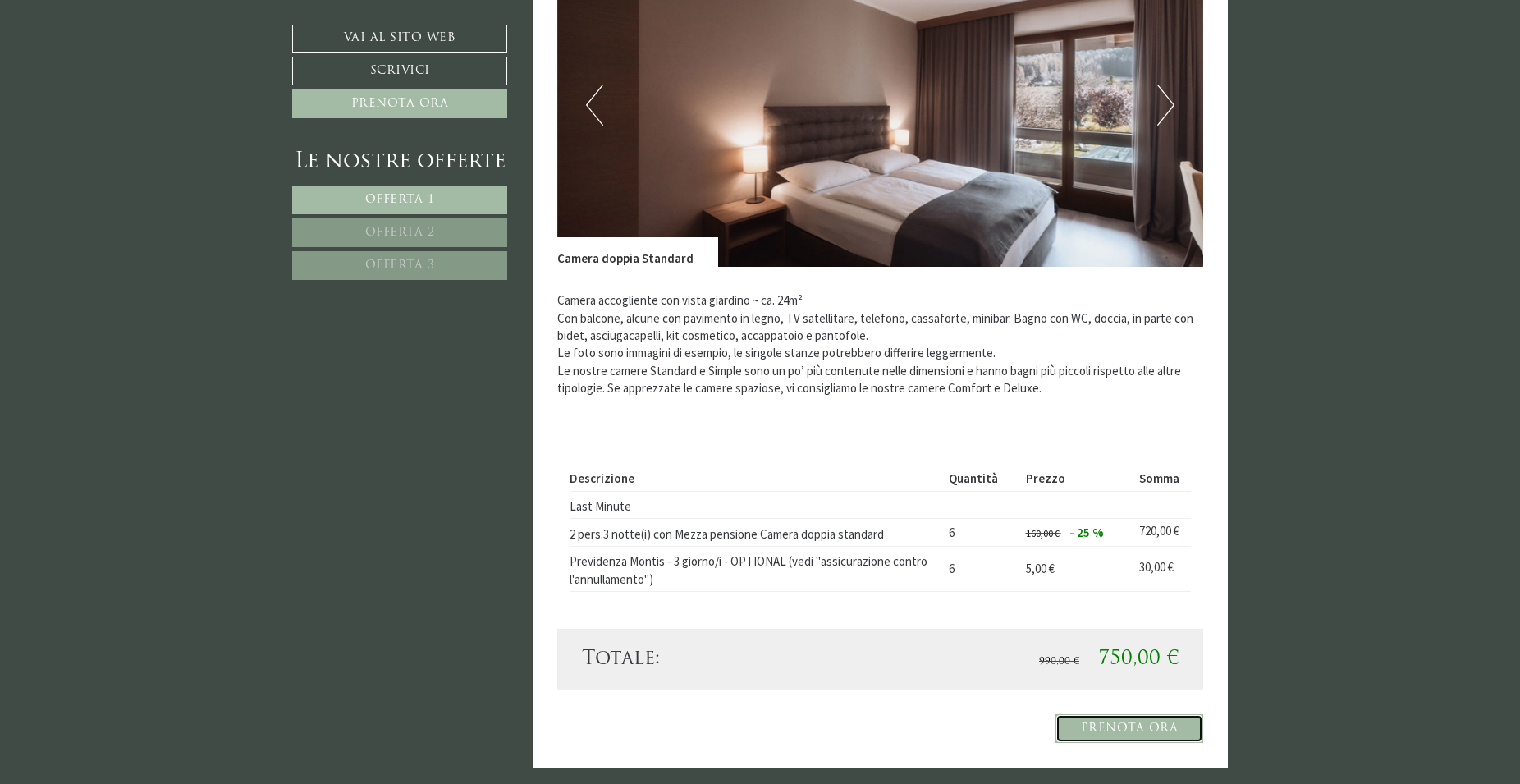
click at [1153, 729] on link "Prenota ora" at bounding box center [1130, 727] width 149 height 28
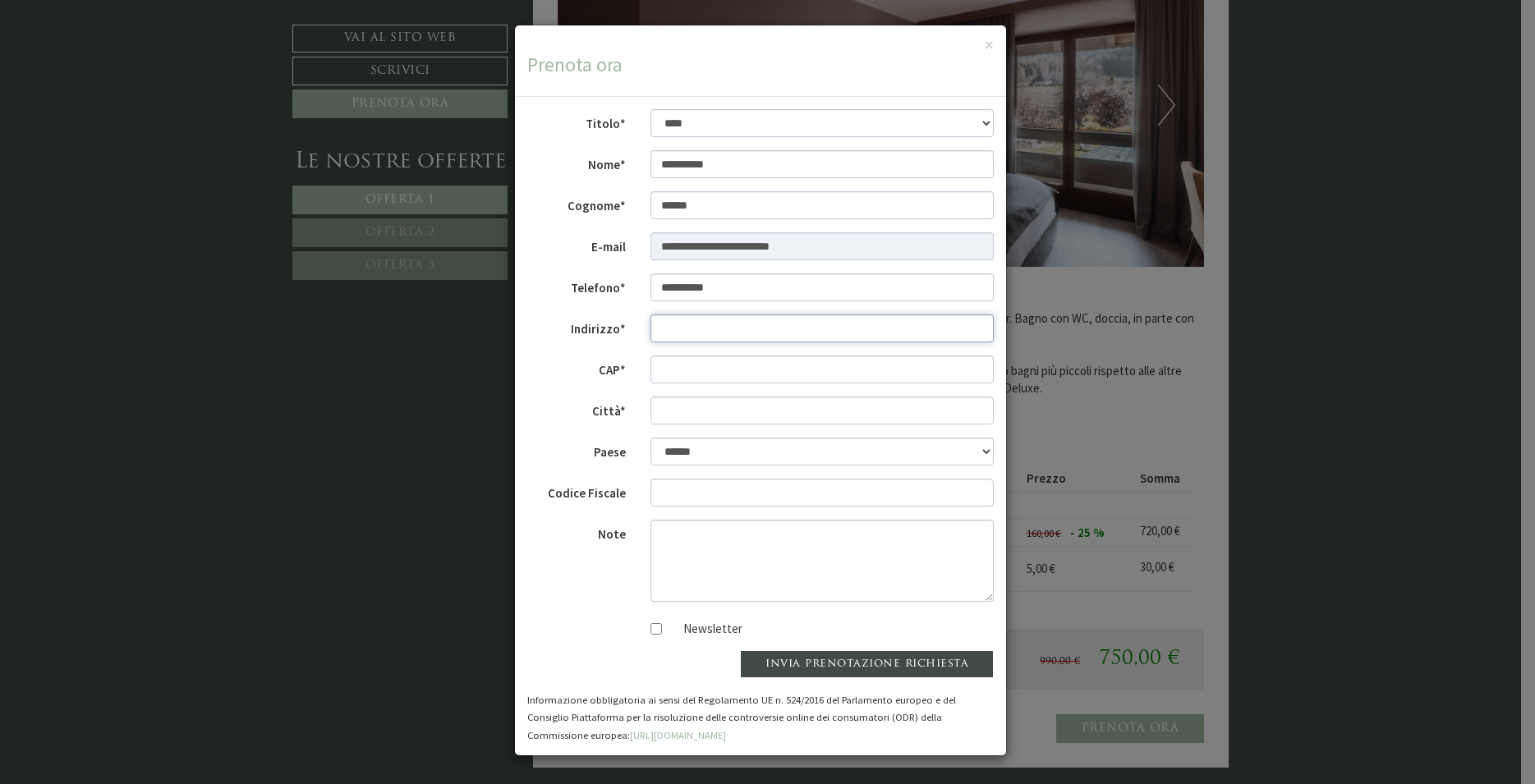
click at [749, 326] on input "Indirizzo*" at bounding box center [822, 328] width 344 height 28
drag, startPoint x: 748, startPoint y: 326, endPoint x: 713, endPoint y: 327, distance: 35.0
click at [713, 327] on input "**********" at bounding box center [822, 328] width 344 height 28
click at [662, 324] on input "**********" at bounding box center [822, 328] width 344 height 28
click at [666, 324] on input "**********" at bounding box center [822, 328] width 344 height 28
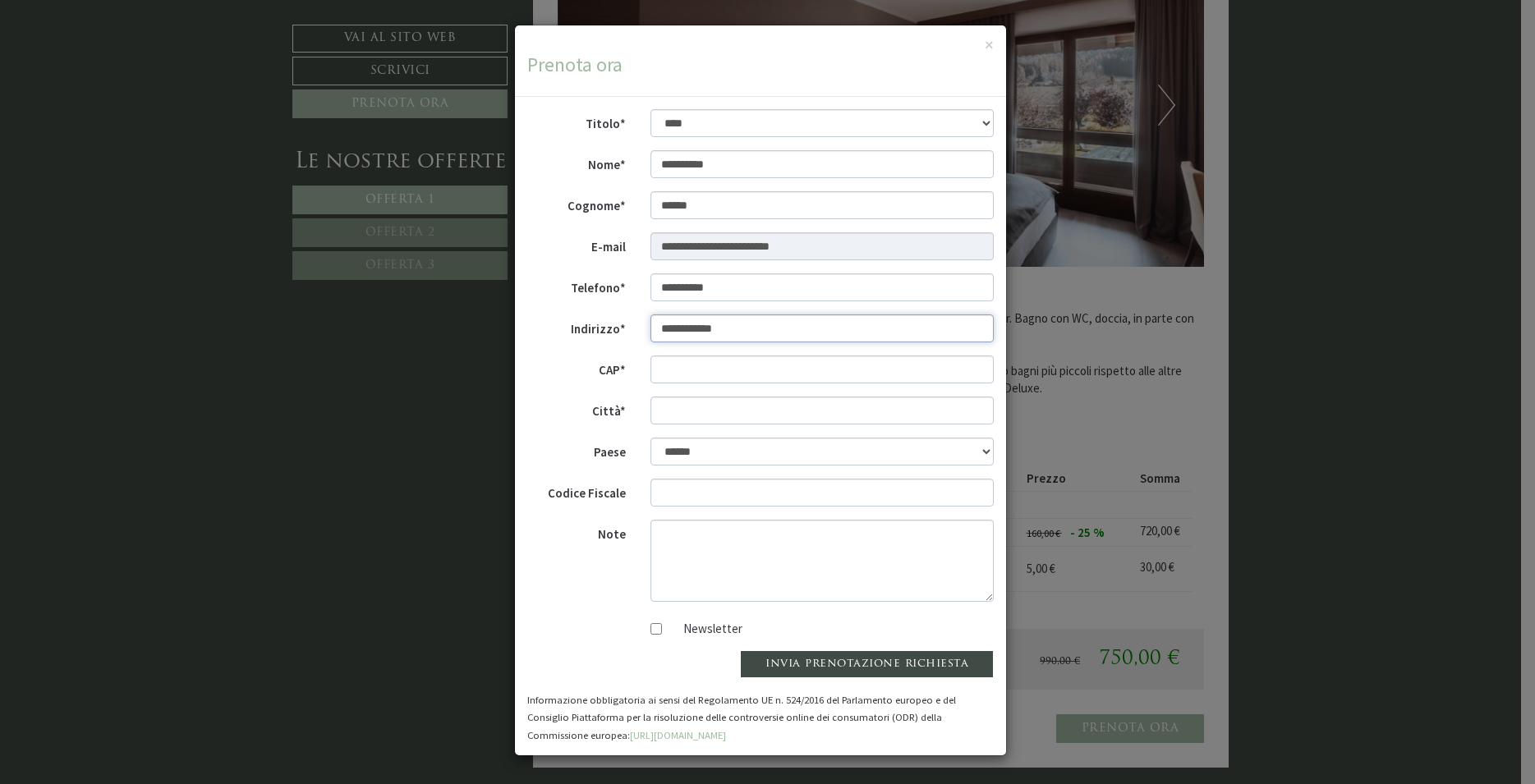
click at [754, 321] on input "**********" at bounding box center [822, 328] width 344 height 28
click at [753, 322] on input "**********" at bounding box center [822, 328] width 344 height 28
type input "**********"
click at [677, 374] on input "CAP*" at bounding box center [822, 369] width 344 height 28
type input "*****"
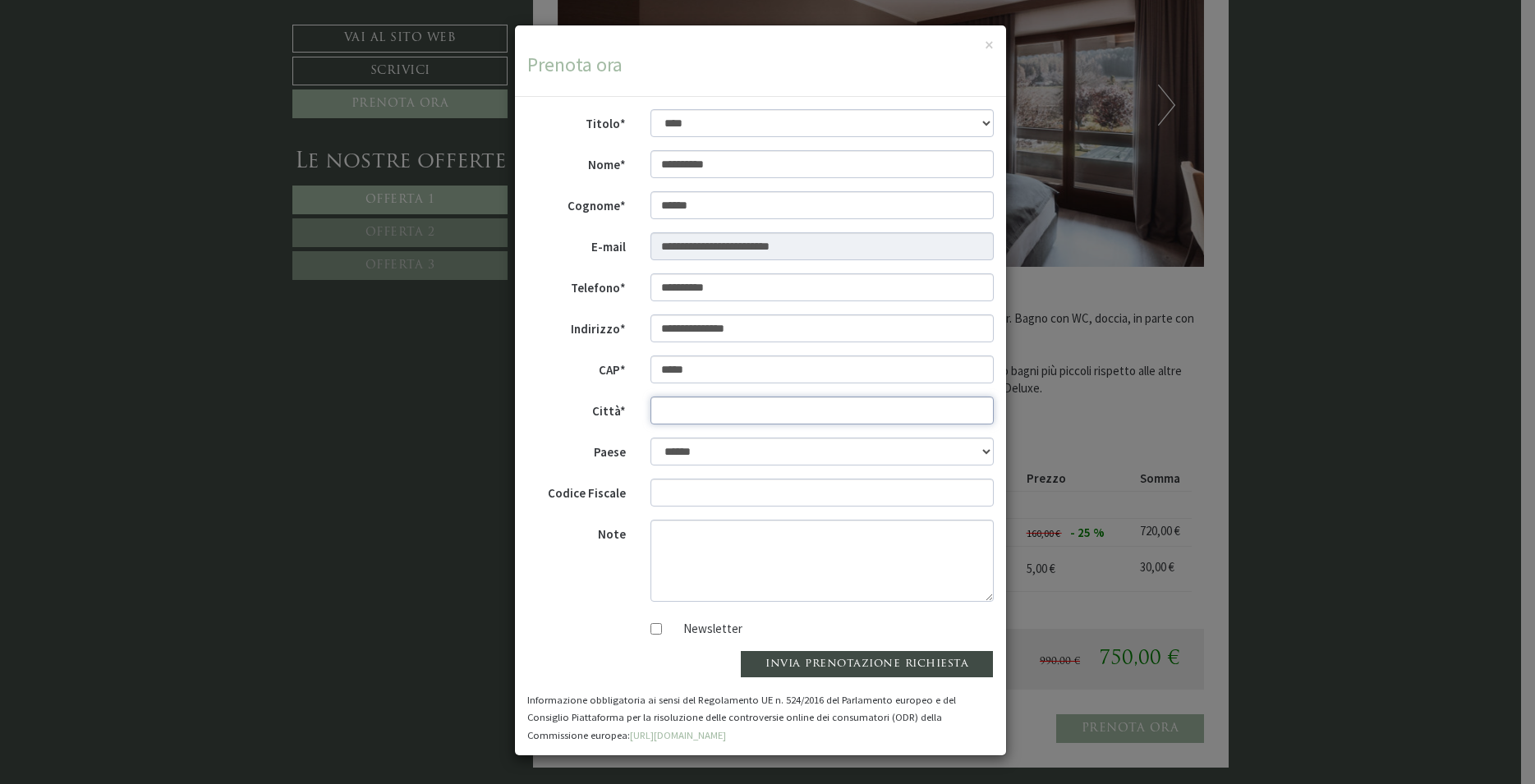
click at [672, 415] on input "Città*" at bounding box center [822, 410] width 344 height 28
type input "********"
click at [668, 493] on input "Codice Fiscale" at bounding box center [822, 493] width 344 height 28
type input "**********"
click at [826, 661] on button "invia prenotazione richiesta" at bounding box center [867, 663] width 254 height 28
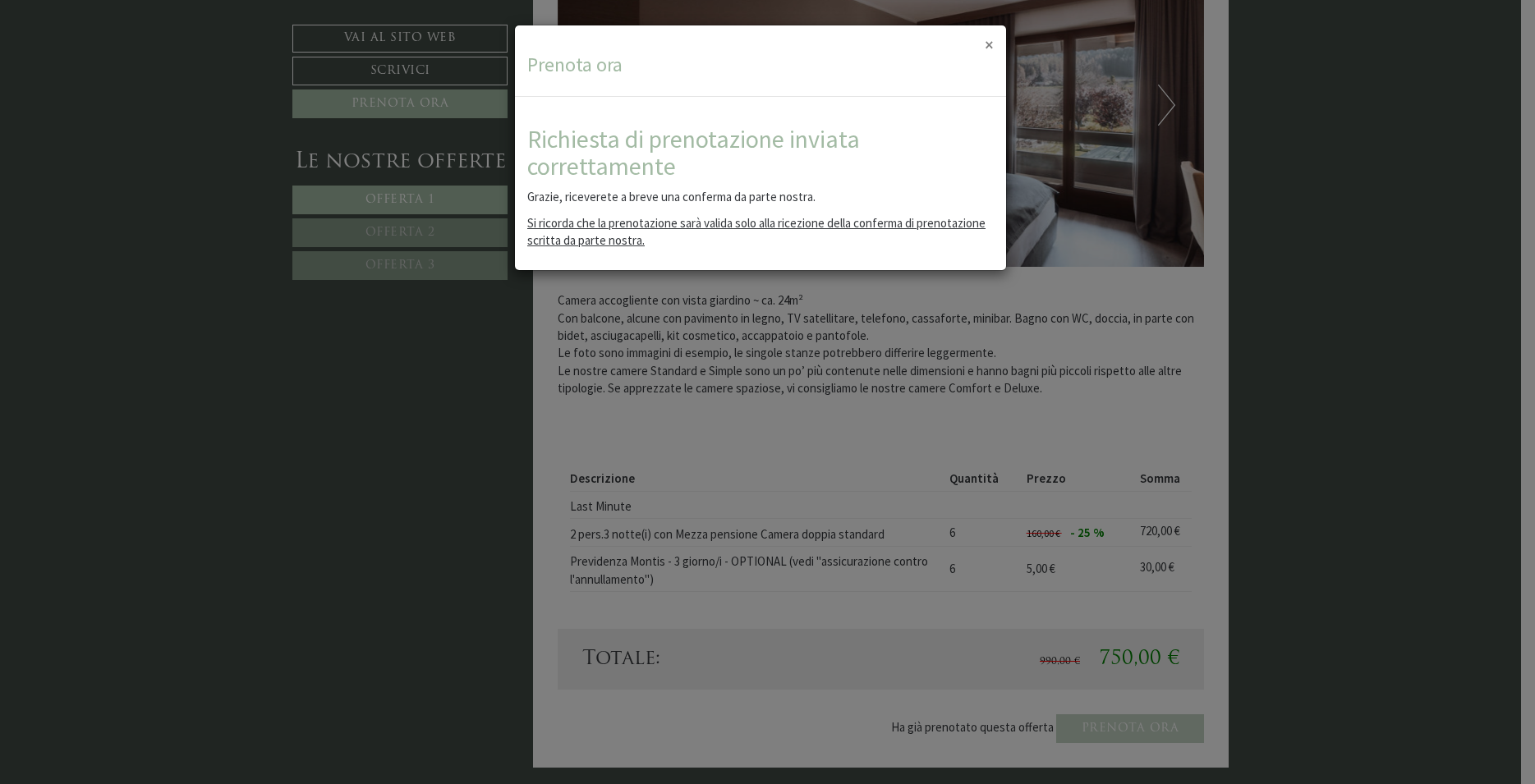
click at [988, 47] on button "×" at bounding box center [989, 45] width 9 height 17
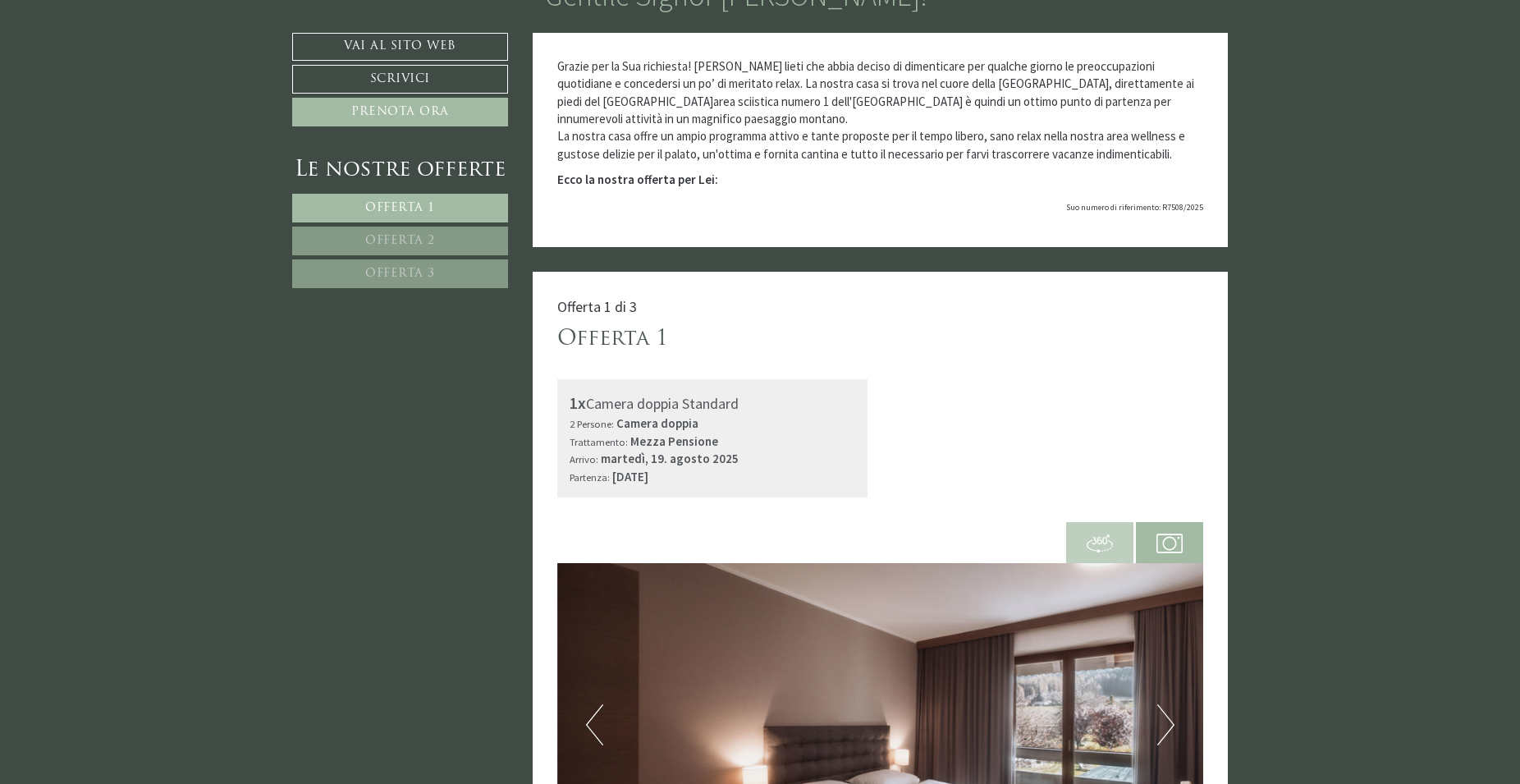
scroll to position [795, 0]
